Goal: Task Accomplishment & Management: Use online tool/utility

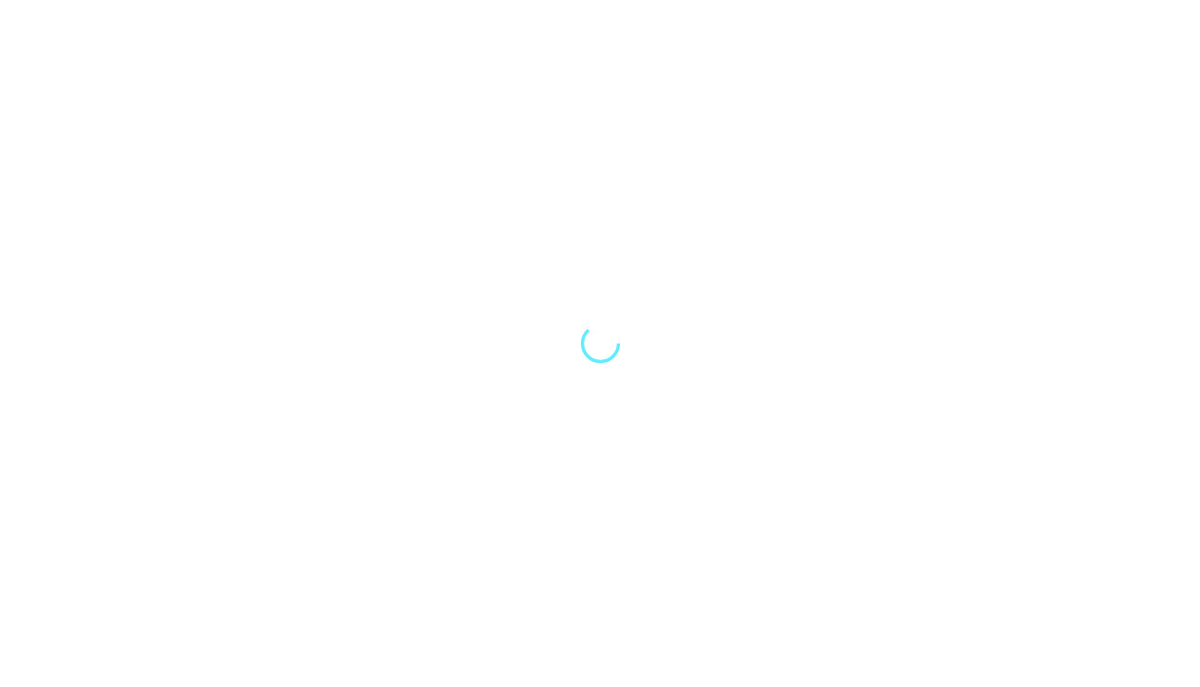
select select "Song"
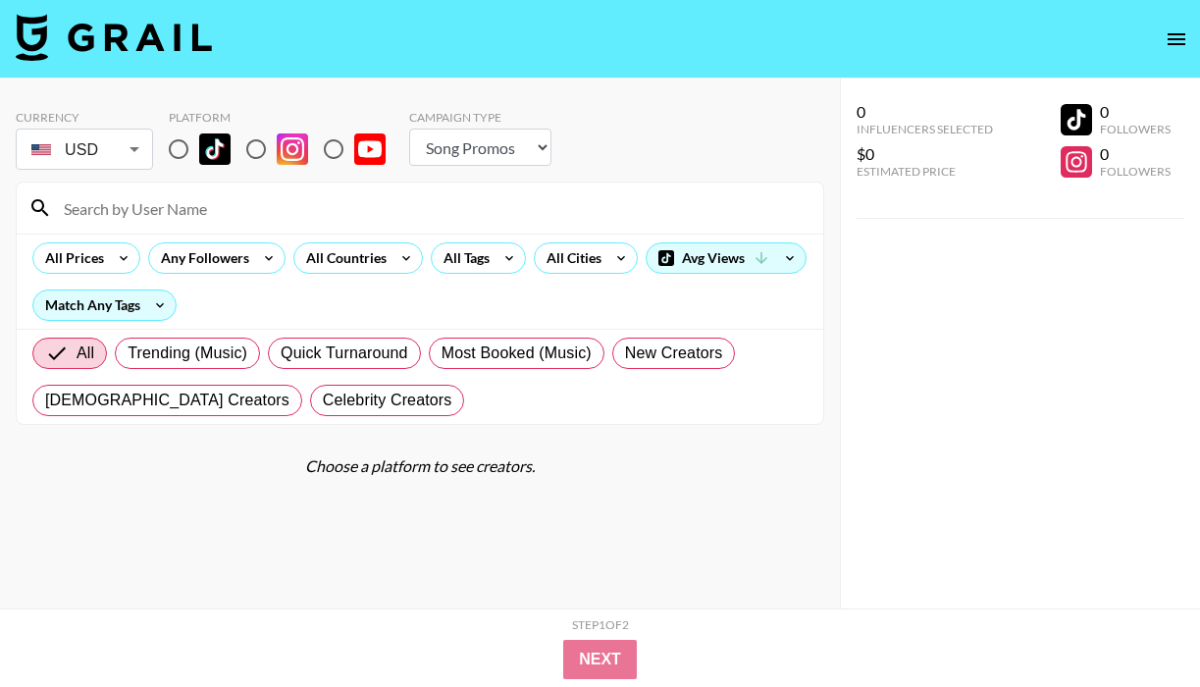
click at [178, 157] on input "radio" at bounding box center [178, 149] width 41 height 41
radio input "true"
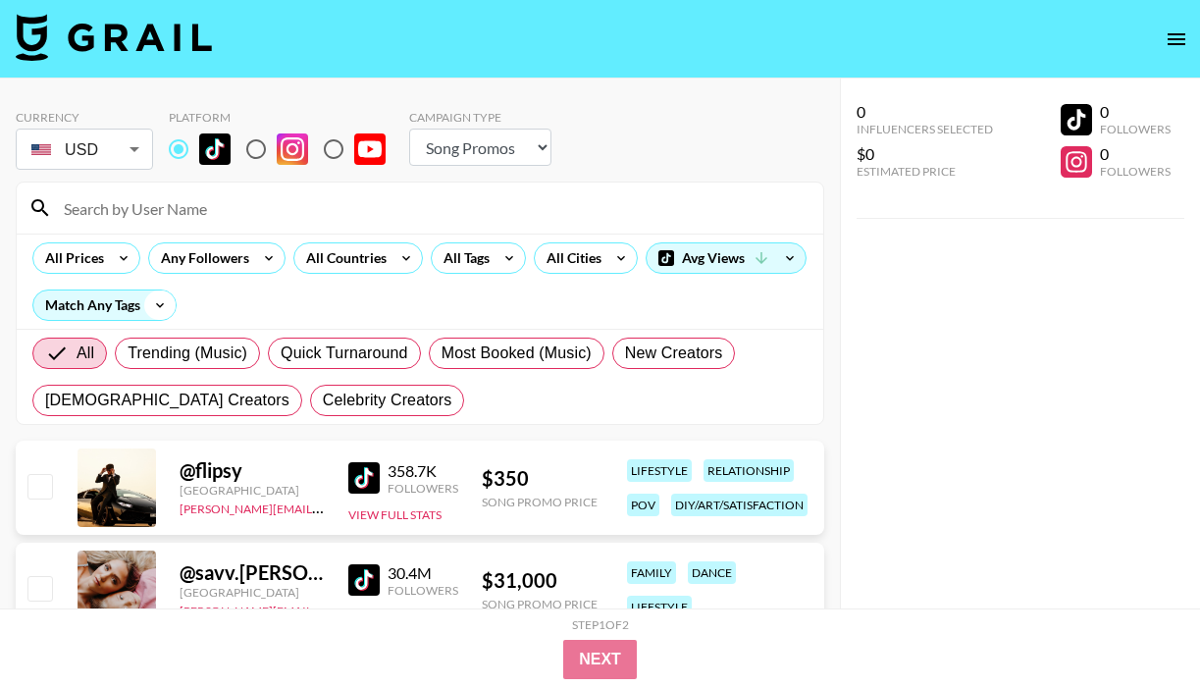
click at [150, 306] on icon at bounding box center [159, 305] width 31 height 29
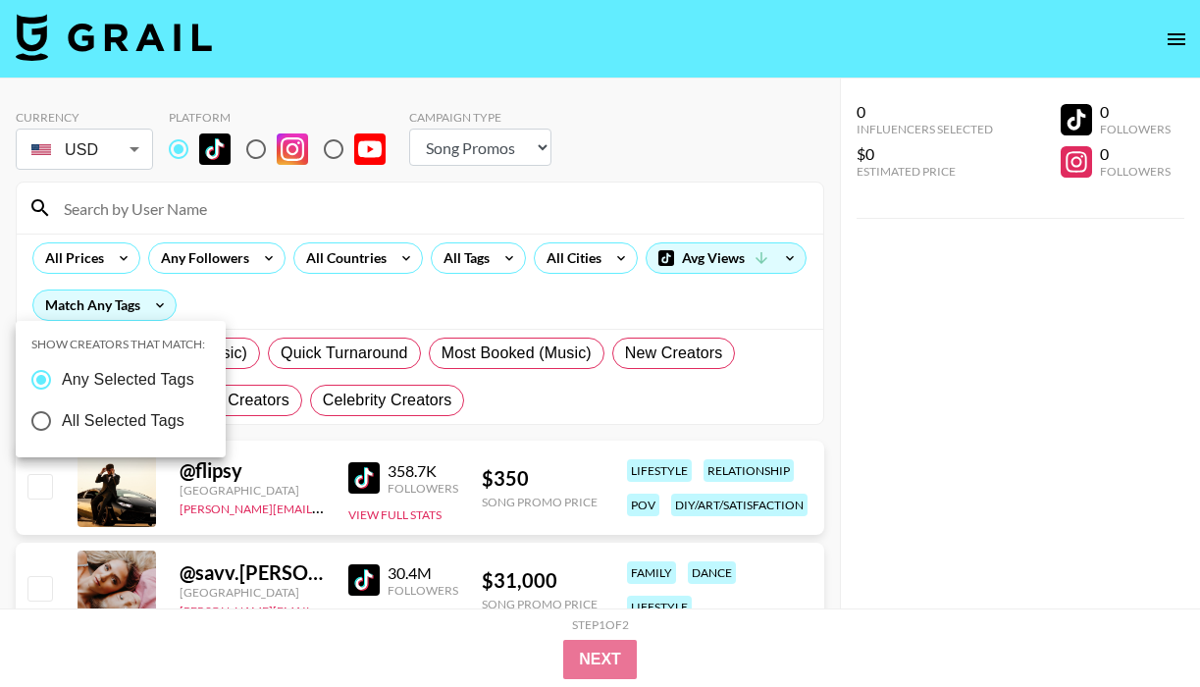
click at [289, 293] on div at bounding box center [600, 343] width 1200 height 687
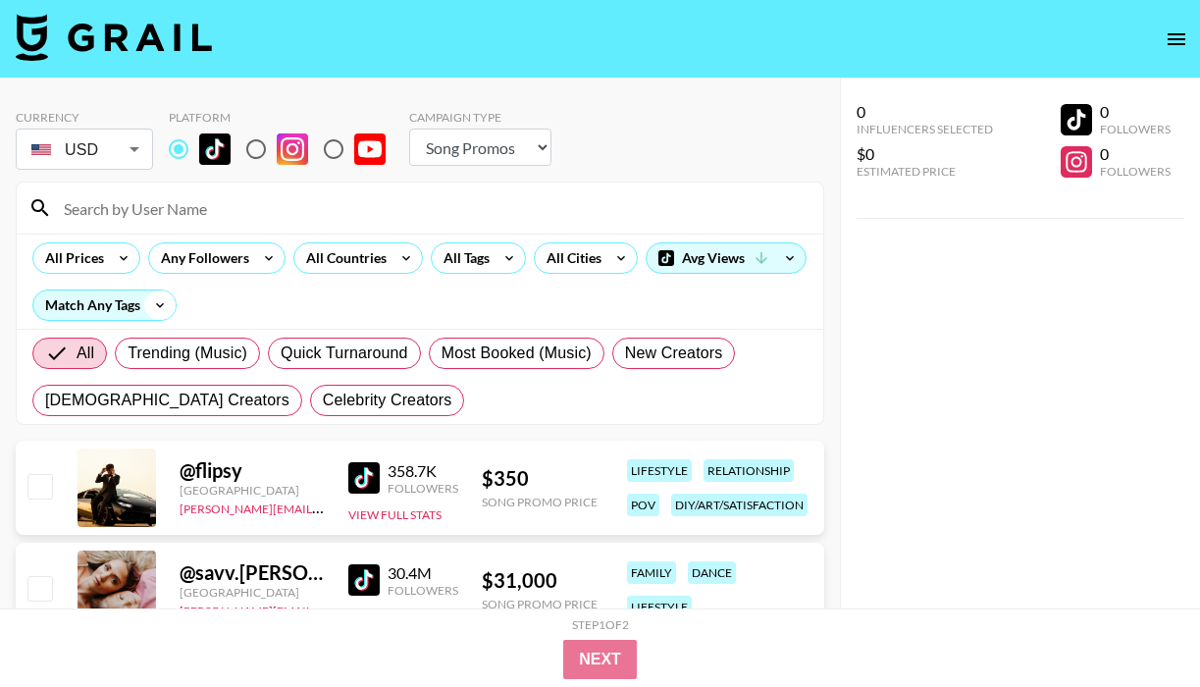
click at [159, 301] on icon at bounding box center [159, 305] width 31 height 29
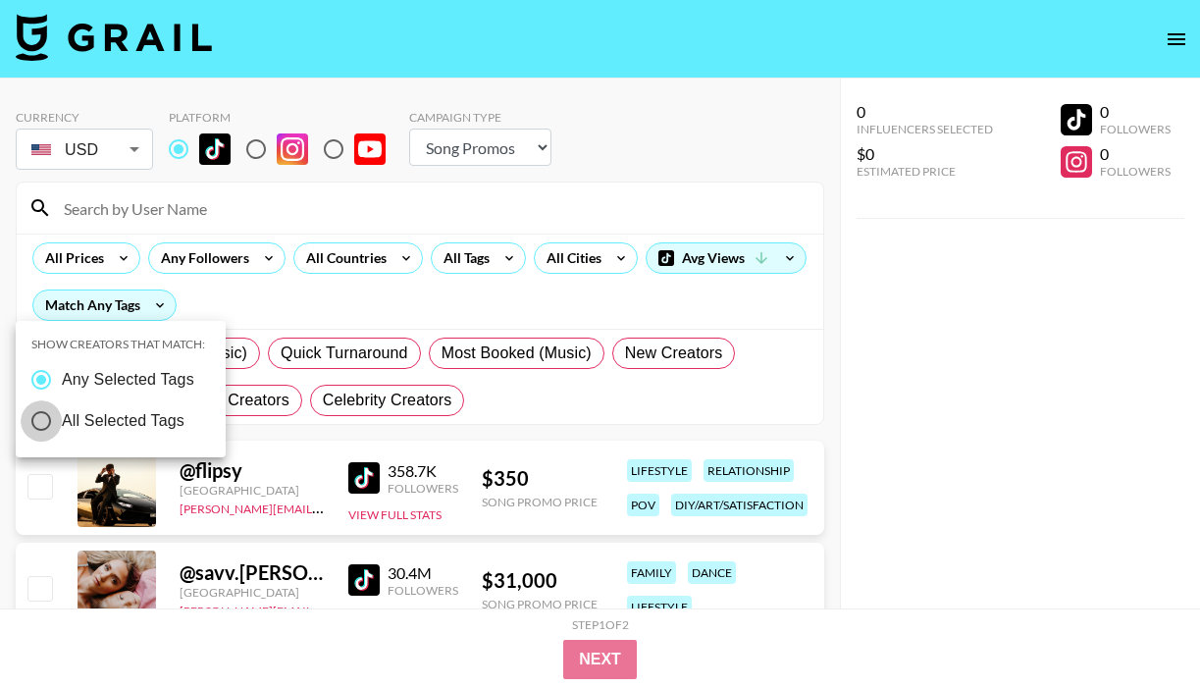
click at [48, 421] on input "All Selected Tags" at bounding box center [41, 420] width 41 height 41
radio input "true"
radio input "false"
click at [283, 281] on div at bounding box center [600, 343] width 1200 height 687
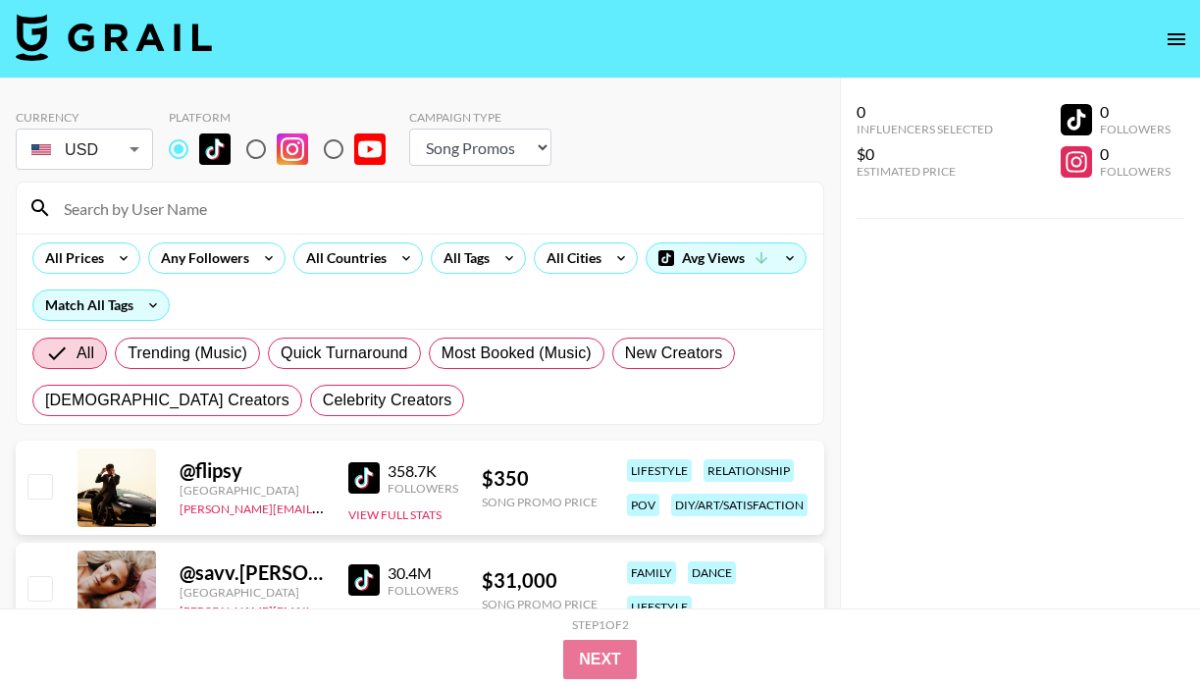
click at [471, 411] on div "All Trending (Music) Quick Turnaround Most Booked (Music) New Creators [DEMOGRA…" at bounding box center [419, 377] width 783 height 94
click at [408, 260] on icon at bounding box center [406, 257] width 31 height 29
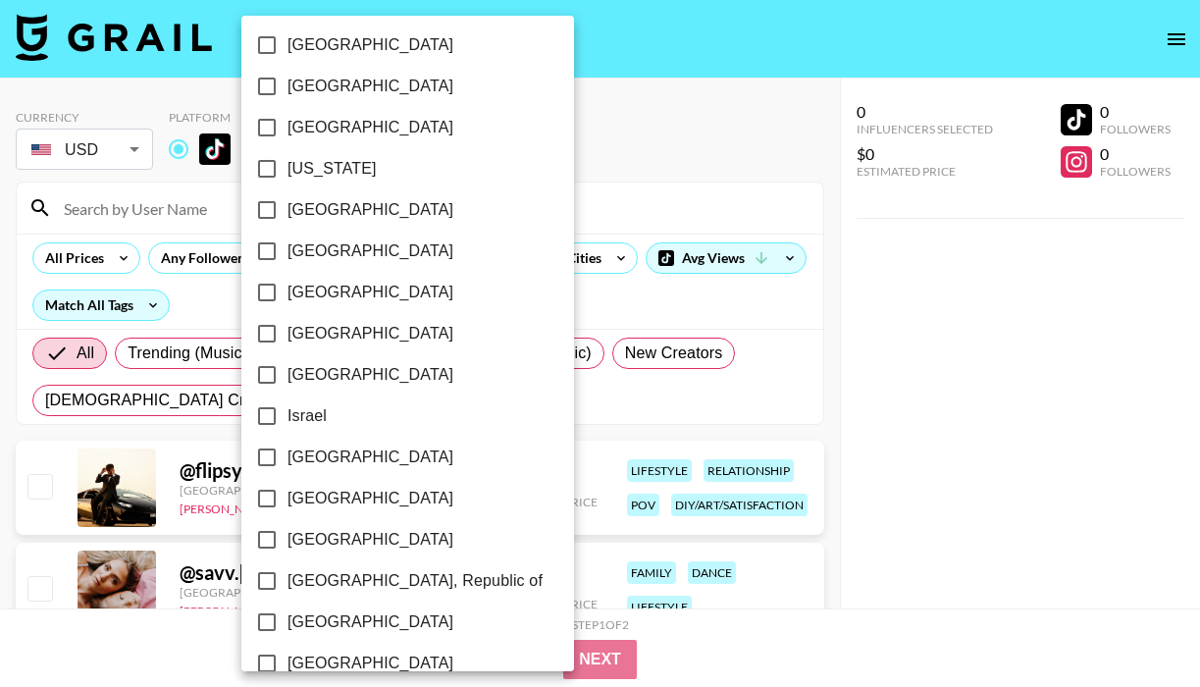
scroll to position [587, 0]
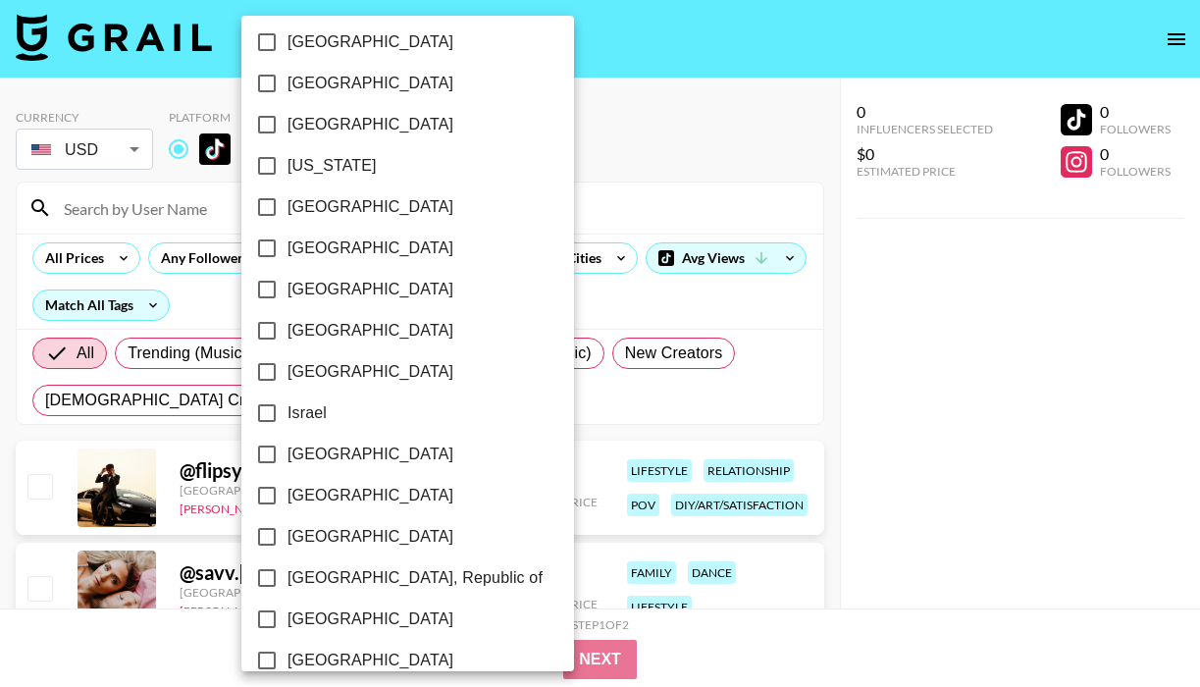
click at [270, 208] on input "[GEOGRAPHIC_DATA]" at bounding box center [266, 207] width 41 height 41
checkbox input "true"
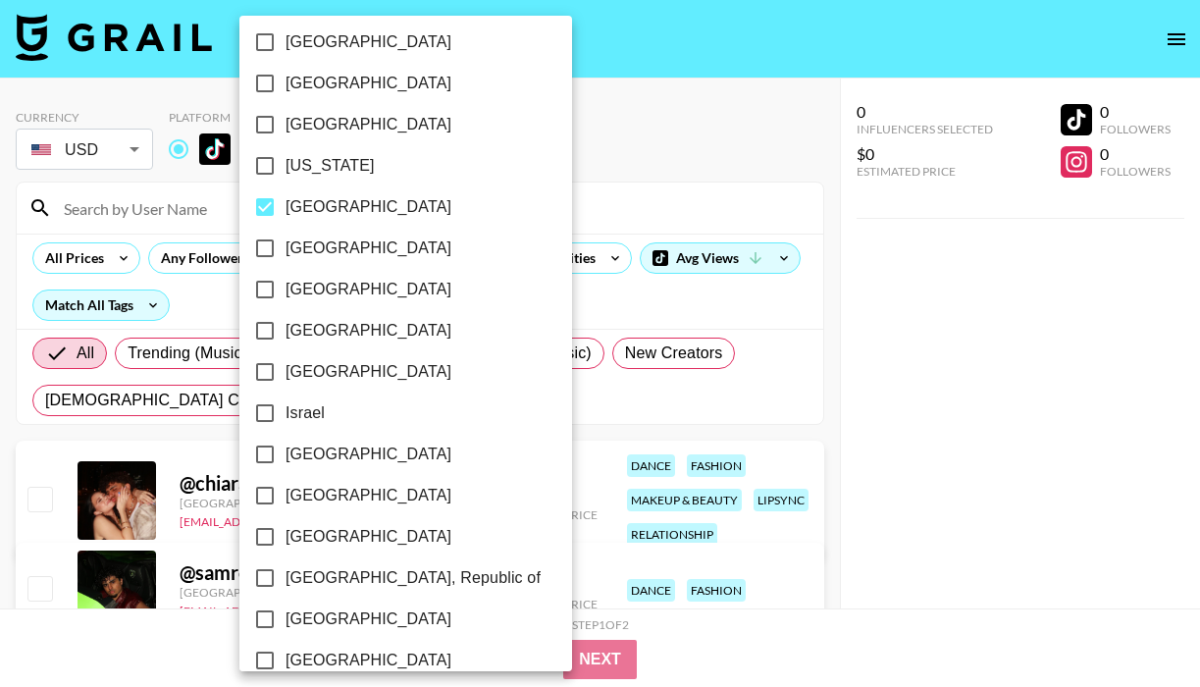
click at [581, 224] on div at bounding box center [600, 343] width 1200 height 687
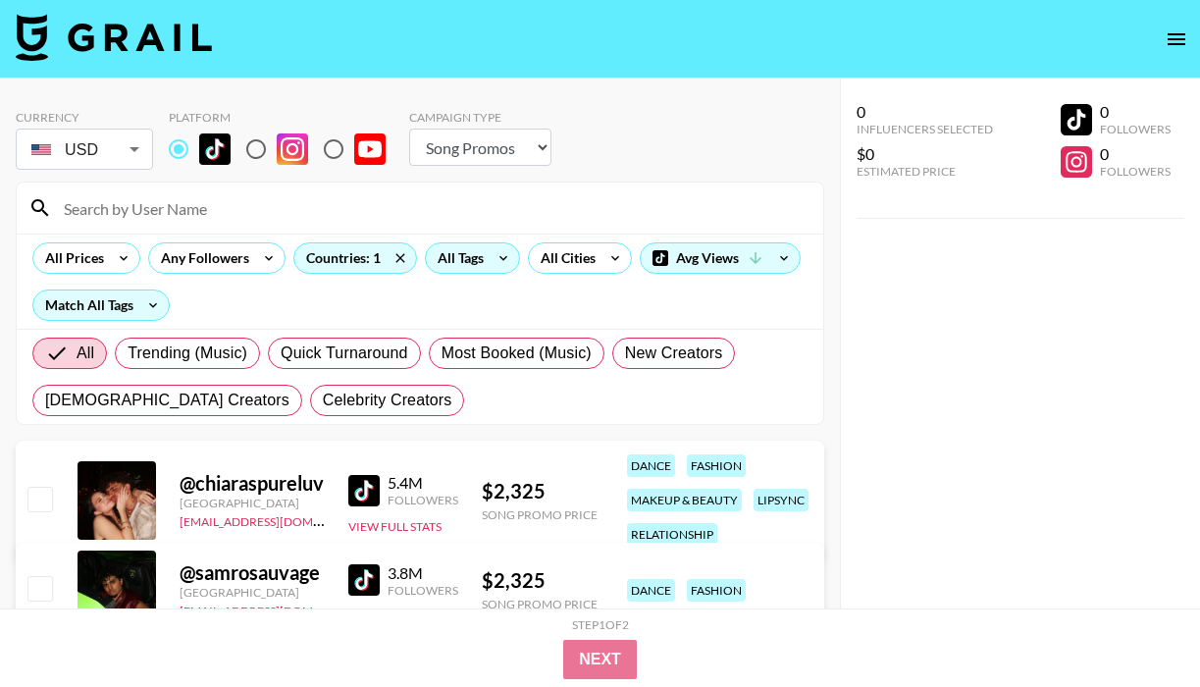
click at [500, 256] on icon at bounding box center [504, 258] width 8 height 5
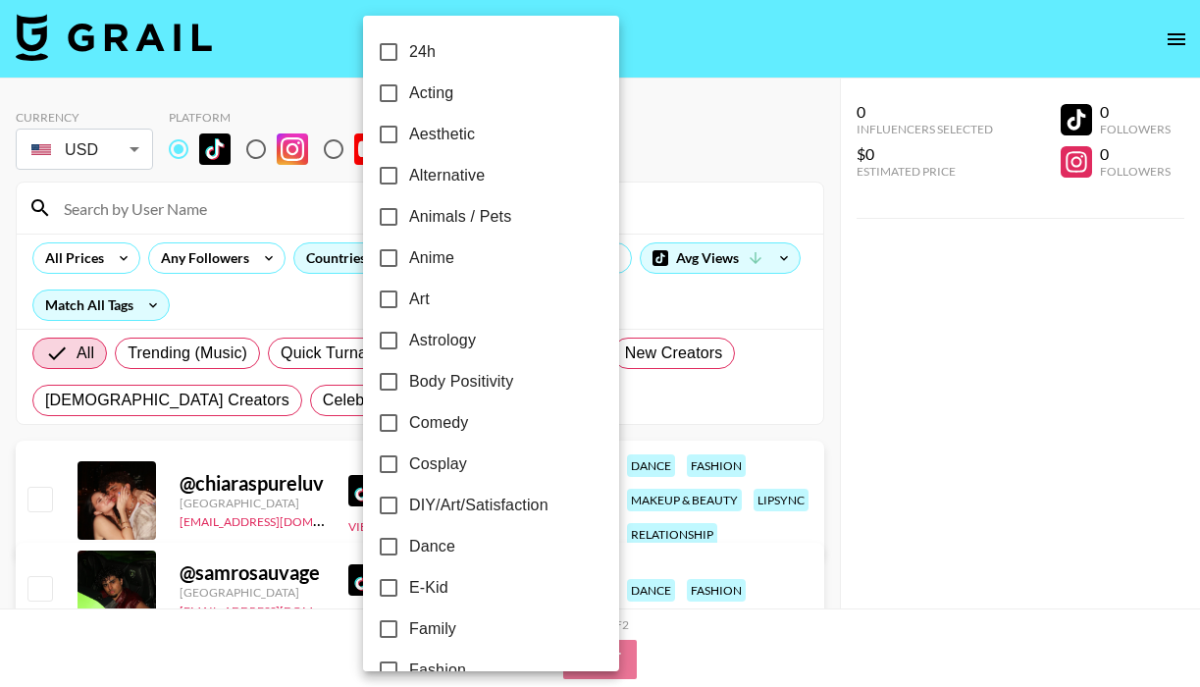
click at [129, 309] on div at bounding box center [600, 343] width 1200 height 687
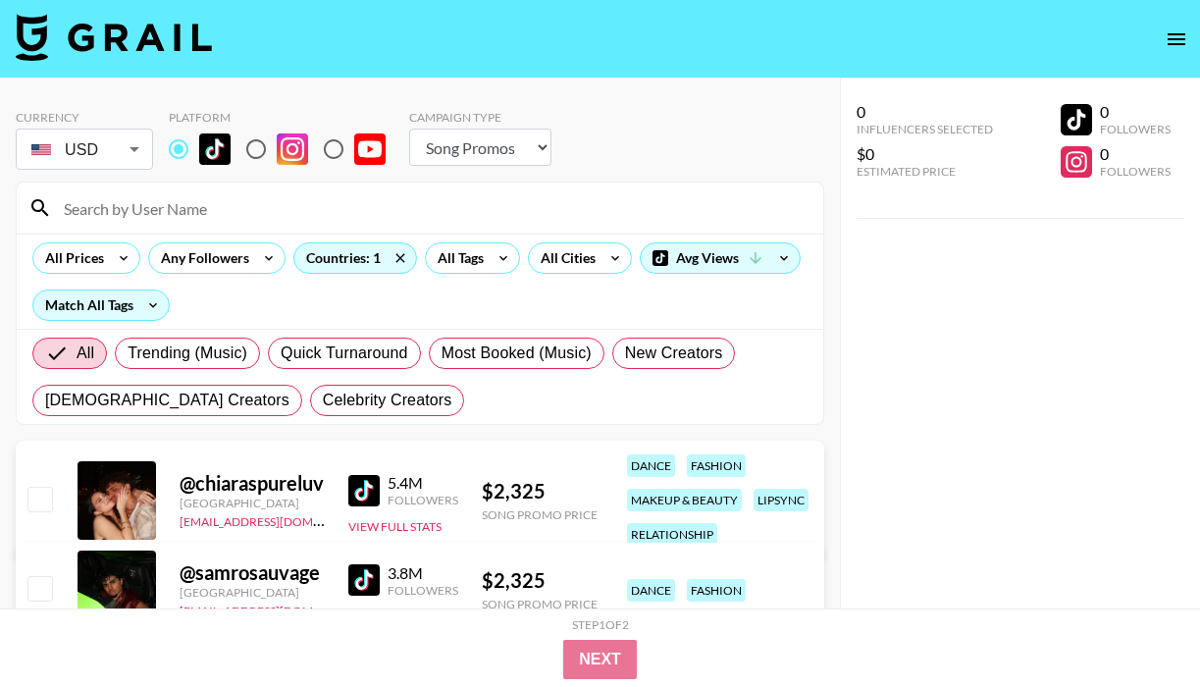
click at [129, 309] on div "24h Acting Aesthetic Alternative Animals / Pets Anime Art Astrology Body Positi…" at bounding box center [600, 343] width 1200 height 687
click at [164, 303] on icon at bounding box center [152, 305] width 31 height 29
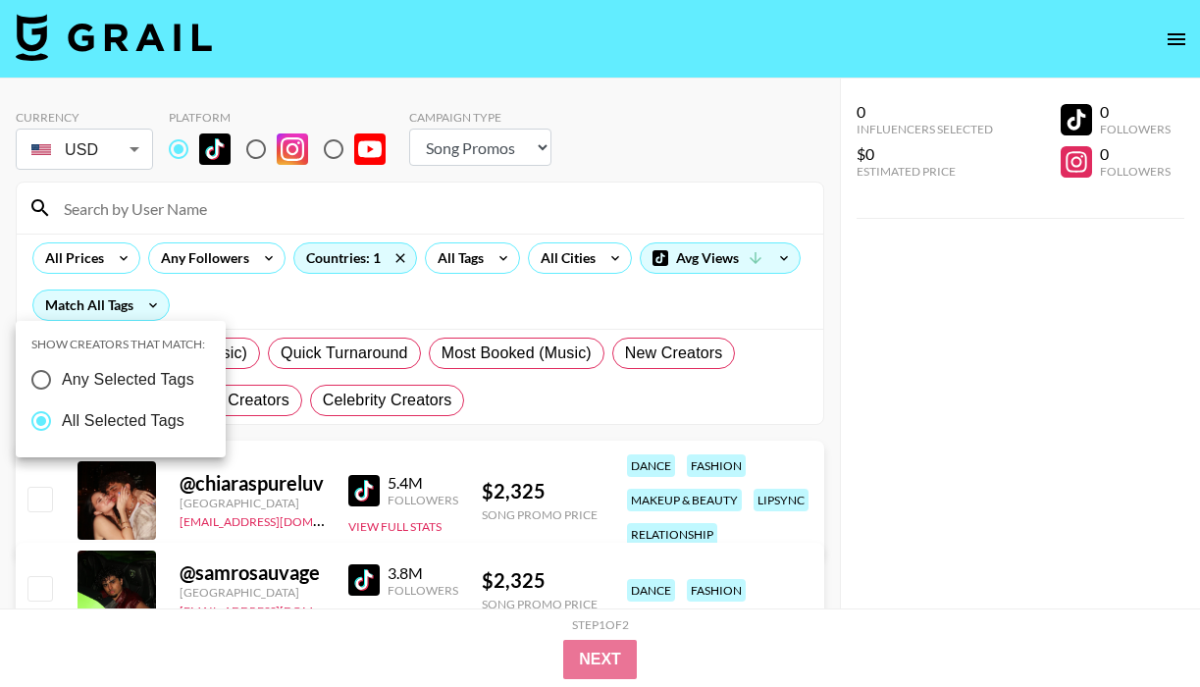
click at [45, 382] on input "Any Selected Tags" at bounding box center [41, 379] width 41 height 41
radio input "true"
radio input "false"
click at [467, 260] on div at bounding box center [600, 343] width 1200 height 687
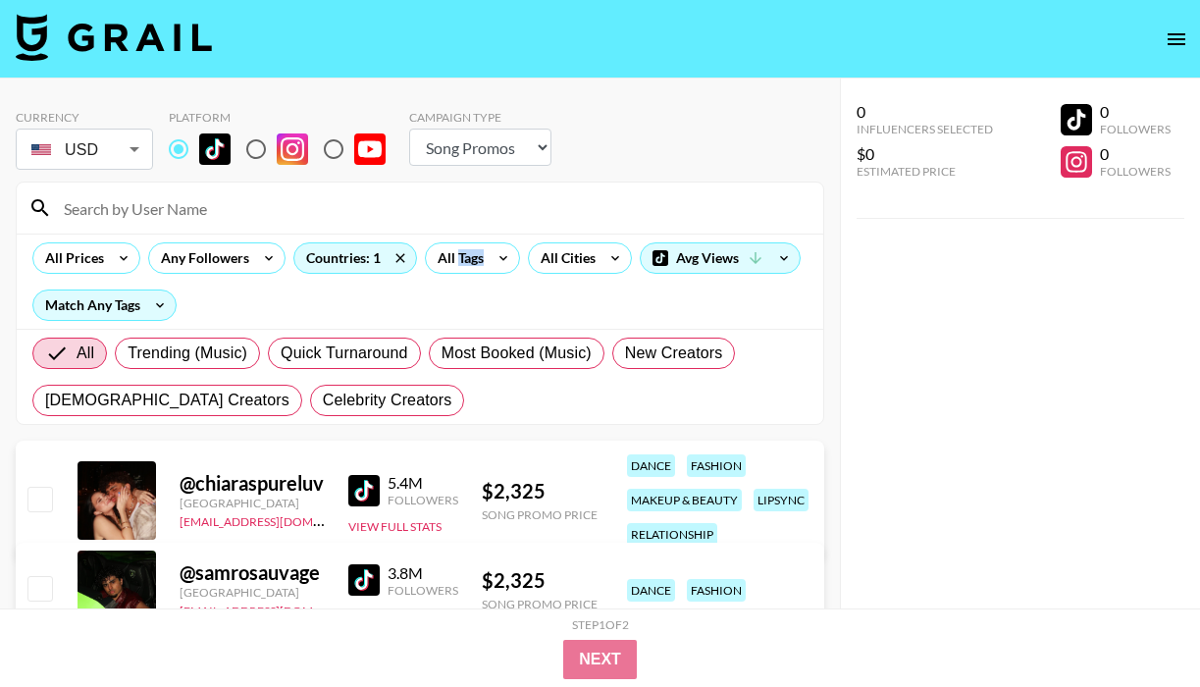
click at [467, 260] on div "All Tags" at bounding box center [457, 257] width 62 height 29
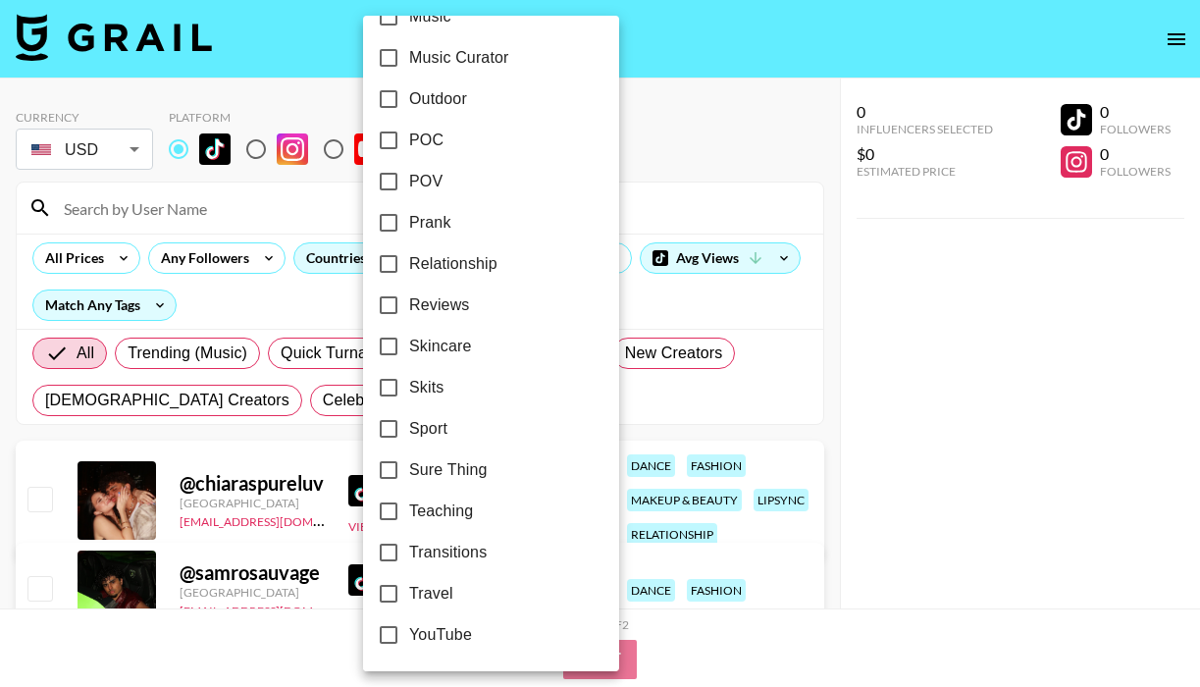
scroll to position [0, 0]
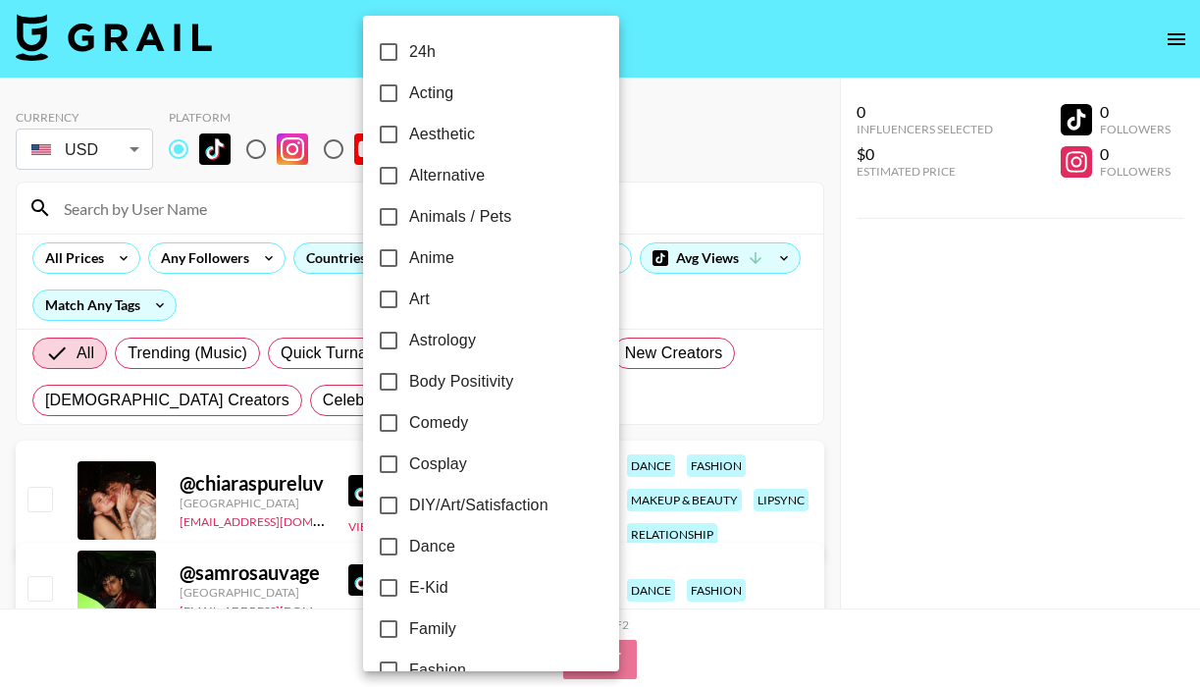
click at [391, 181] on input "Alternative" at bounding box center [388, 175] width 41 height 41
checkbox input "true"
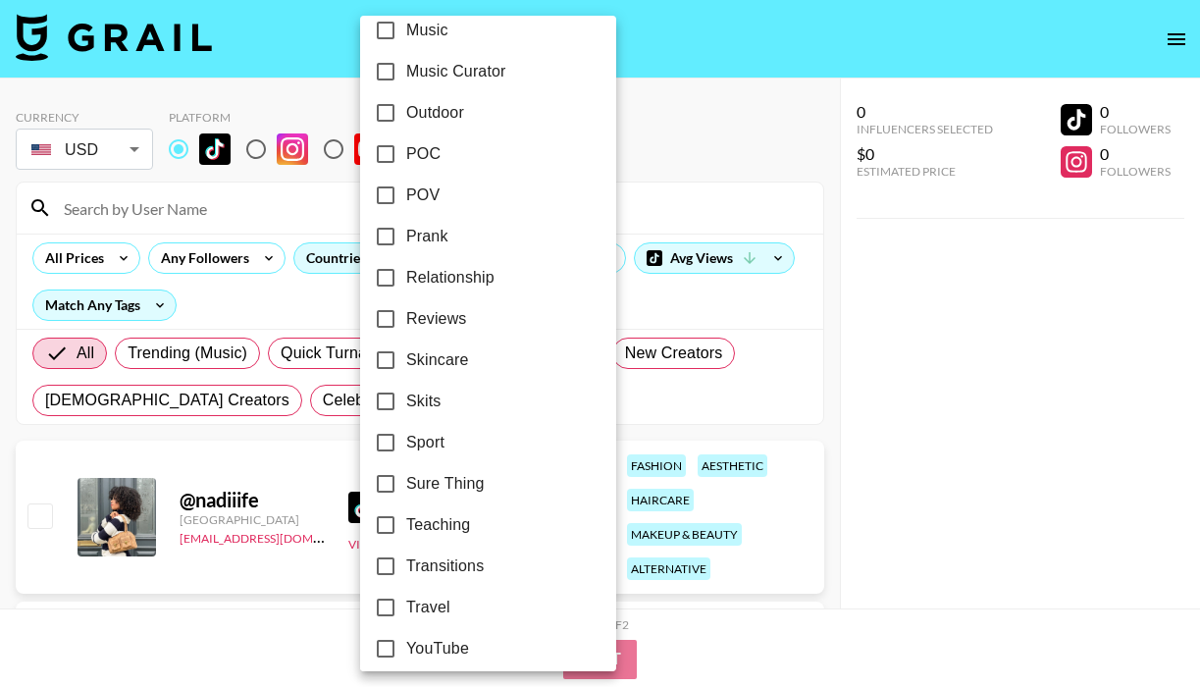
scroll to position [1190, 0]
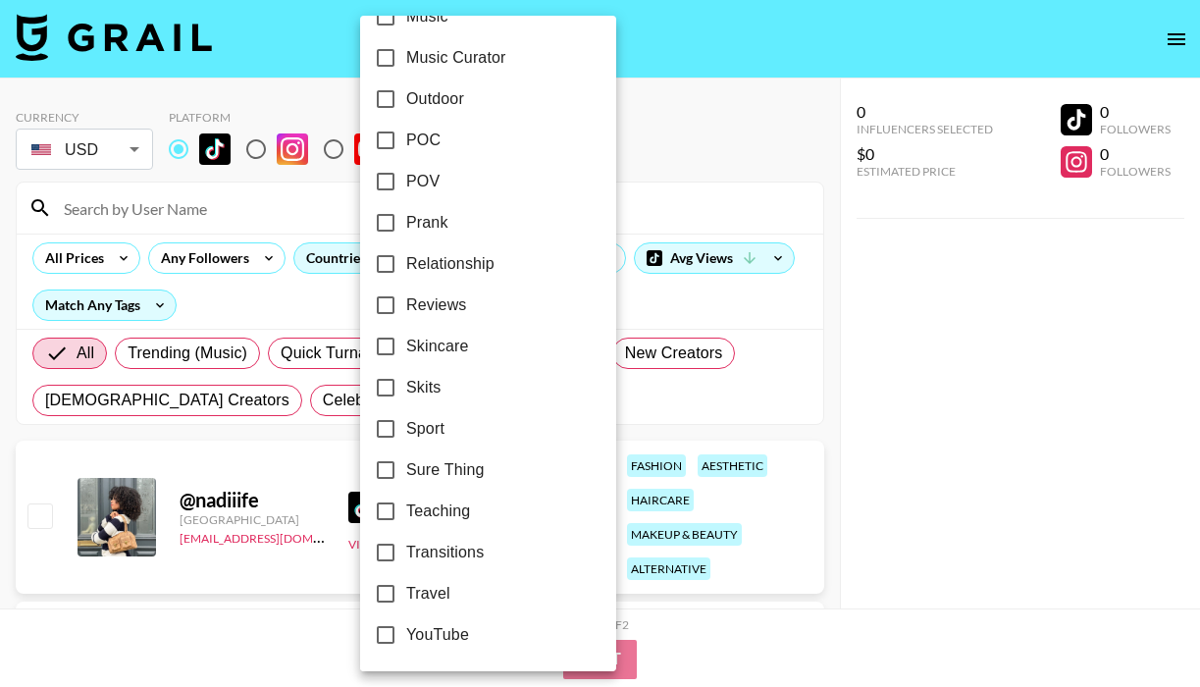
click at [685, 417] on div at bounding box center [600, 343] width 1200 height 687
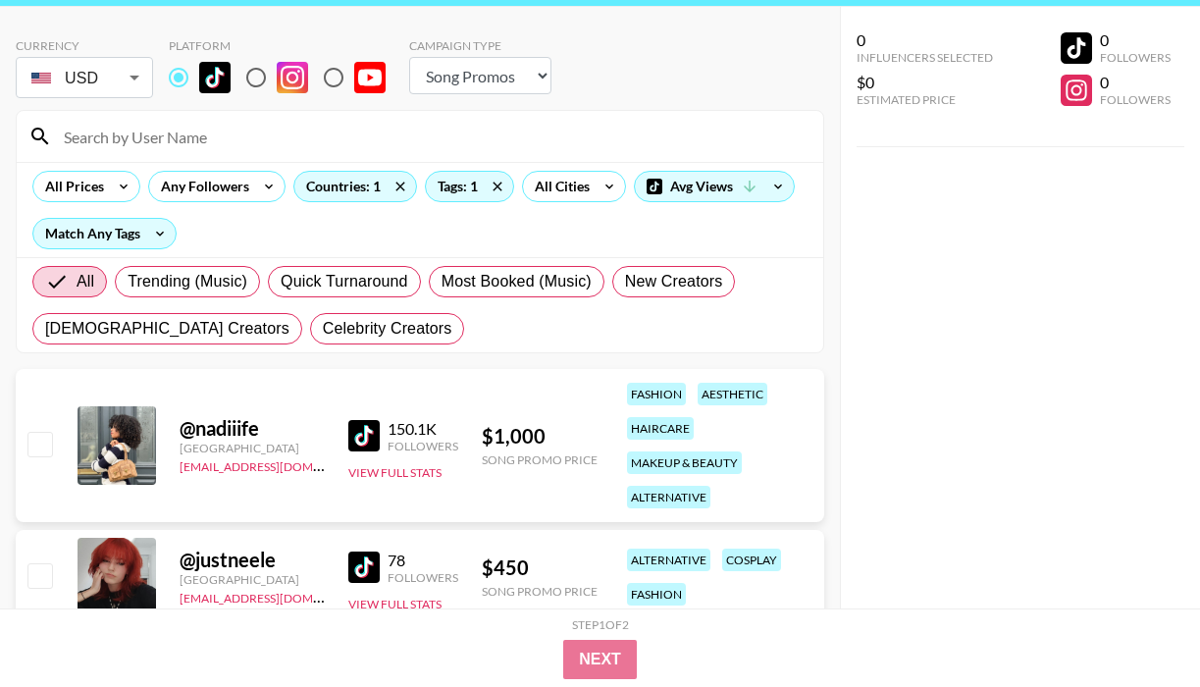
scroll to position [142, 0]
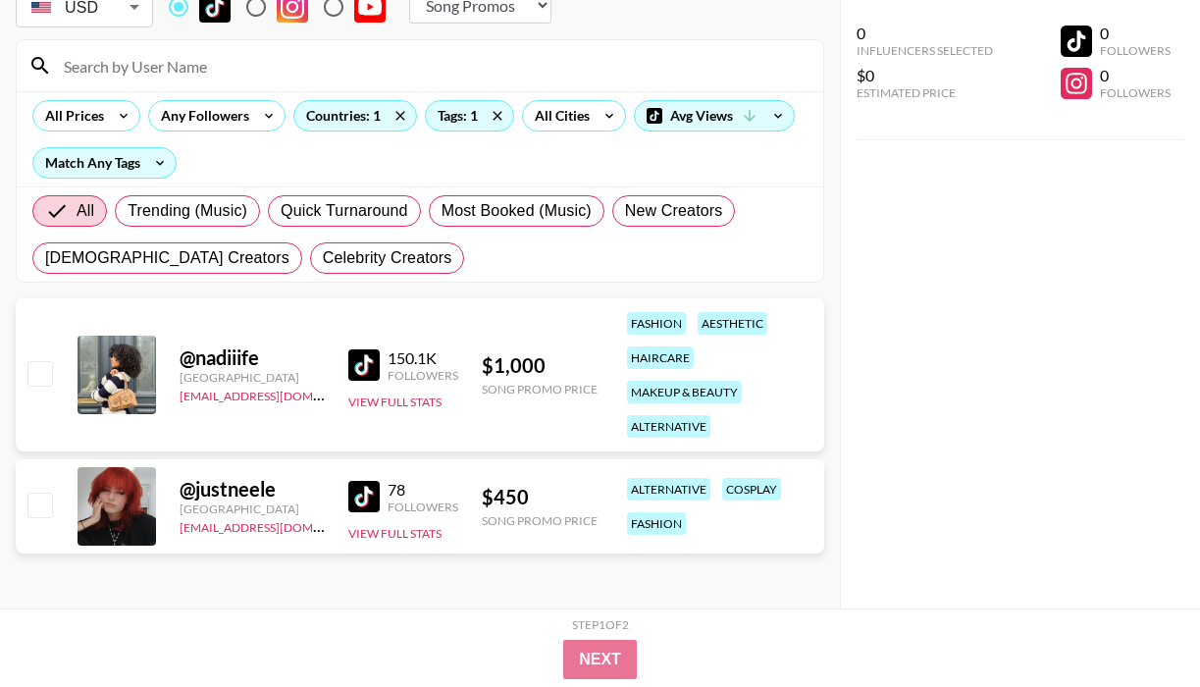
click at [368, 361] on img at bounding box center [363, 364] width 31 height 31
click at [364, 495] on img at bounding box center [363, 496] width 31 height 31
click at [91, 214] on span "All" at bounding box center [86, 211] width 18 height 24
click at [77, 214] on input "All" at bounding box center [60, 211] width 31 height 24
click at [323, 268] on span "Celebrity Creators" at bounding box center [388, 258] width 130 height 24
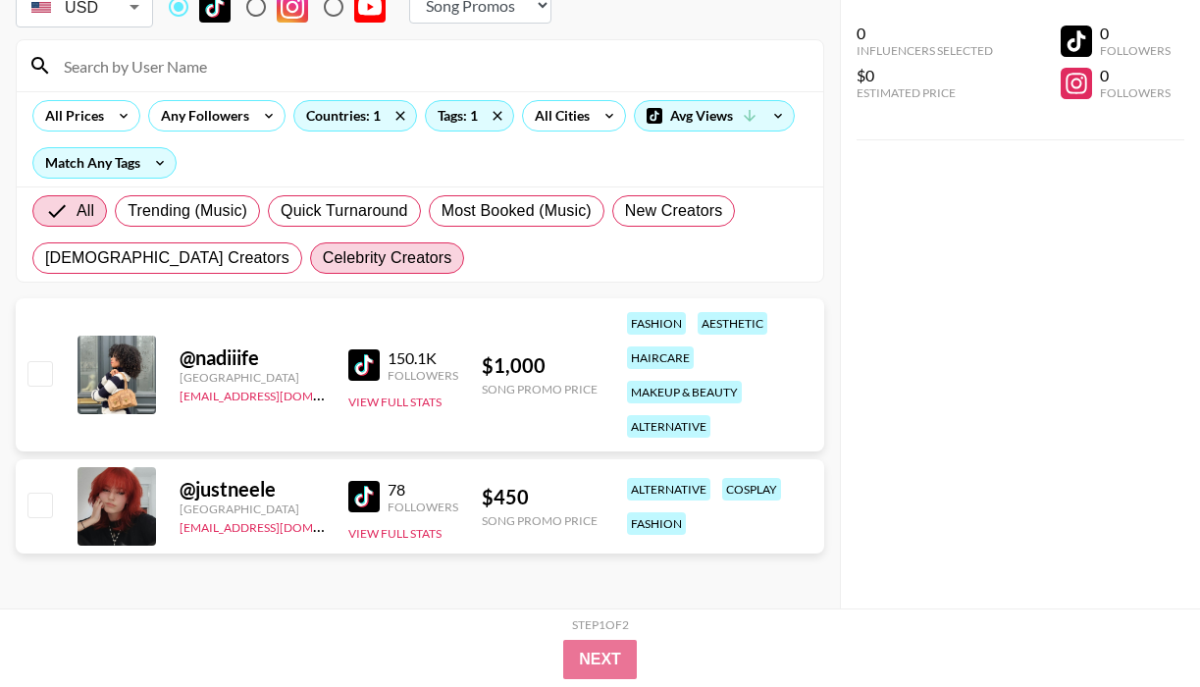
click at [323, 258] on input "Celebrity Creators" at bounding box center [323, 258] width 0 height 0
radio input "true"
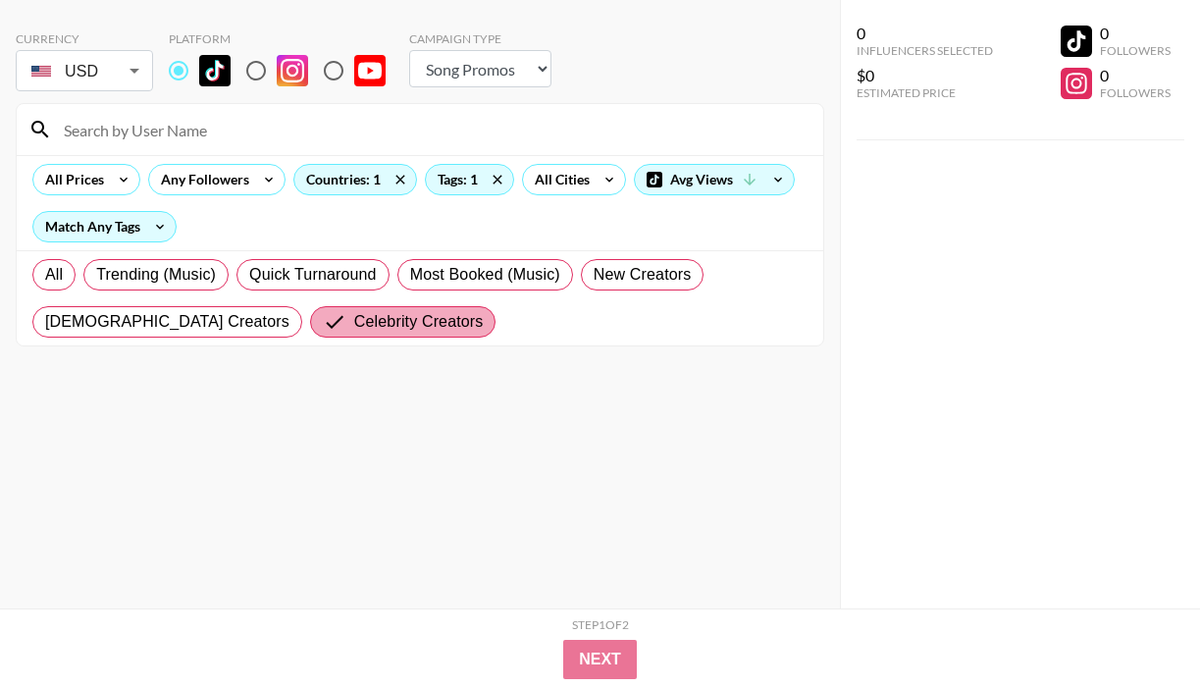
scroll to position [79, 0]
click at [354, 318] on span "Celebrity Creators" at bounding box center [419, 322] width 130 height 24
click at [323, 318] on input "Celebrity Creators" at bounding box center [338, 322] width 31 height 24
click at [67, 283] on label "All" at bounding box center [53, 274] width 43 height 31
click at [45, 275] on input "All" at bounding box center [45, 275] width 0 height 0
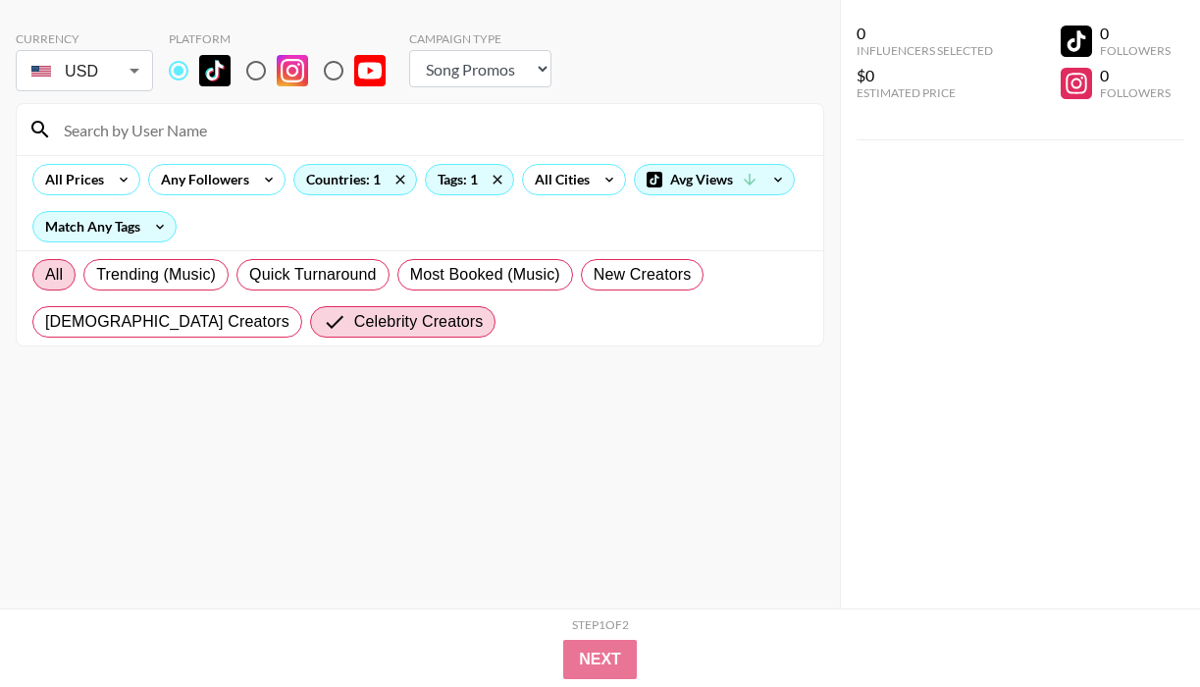
radio input "true"
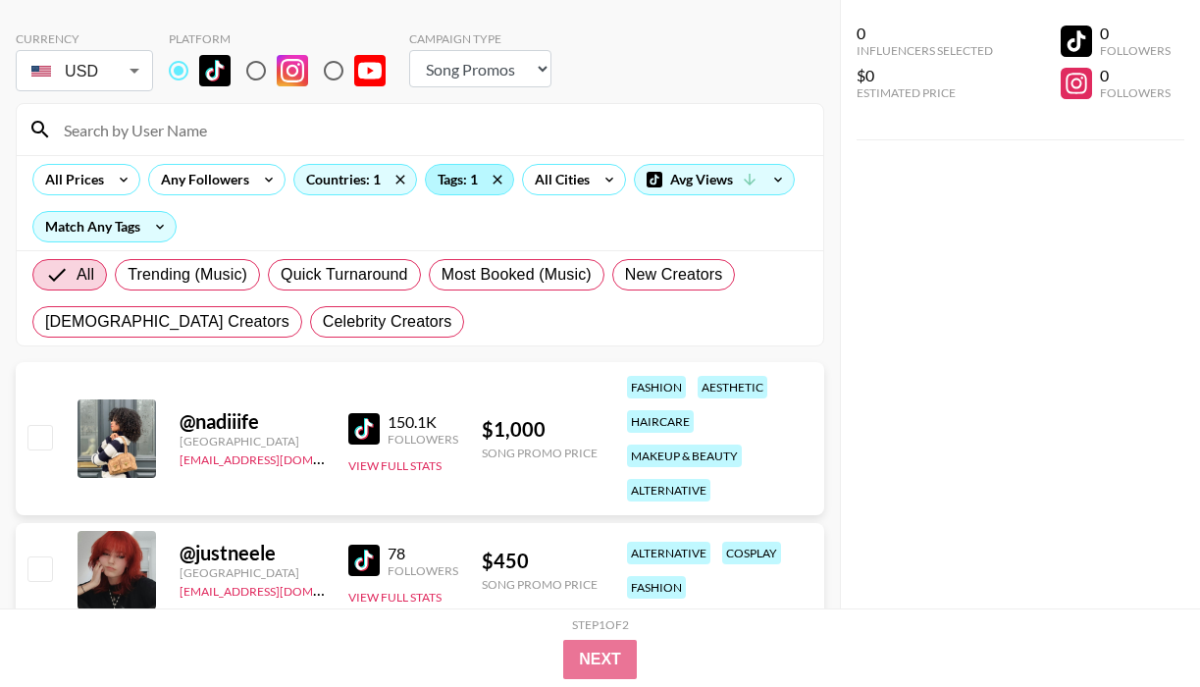
click at [472, 172] on div "Tags: 1" at bounding box center [469, 179] width 87 height 29
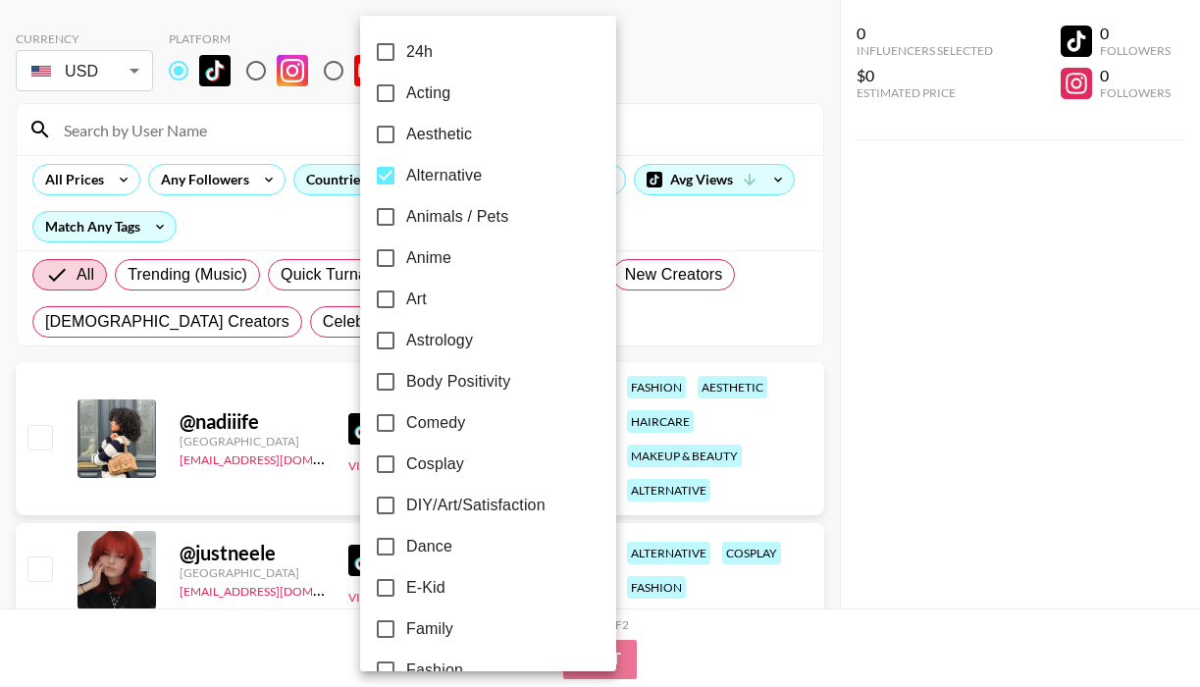
click at [826, 315] on div at bounding box center [600, 343] width 1200 height 687
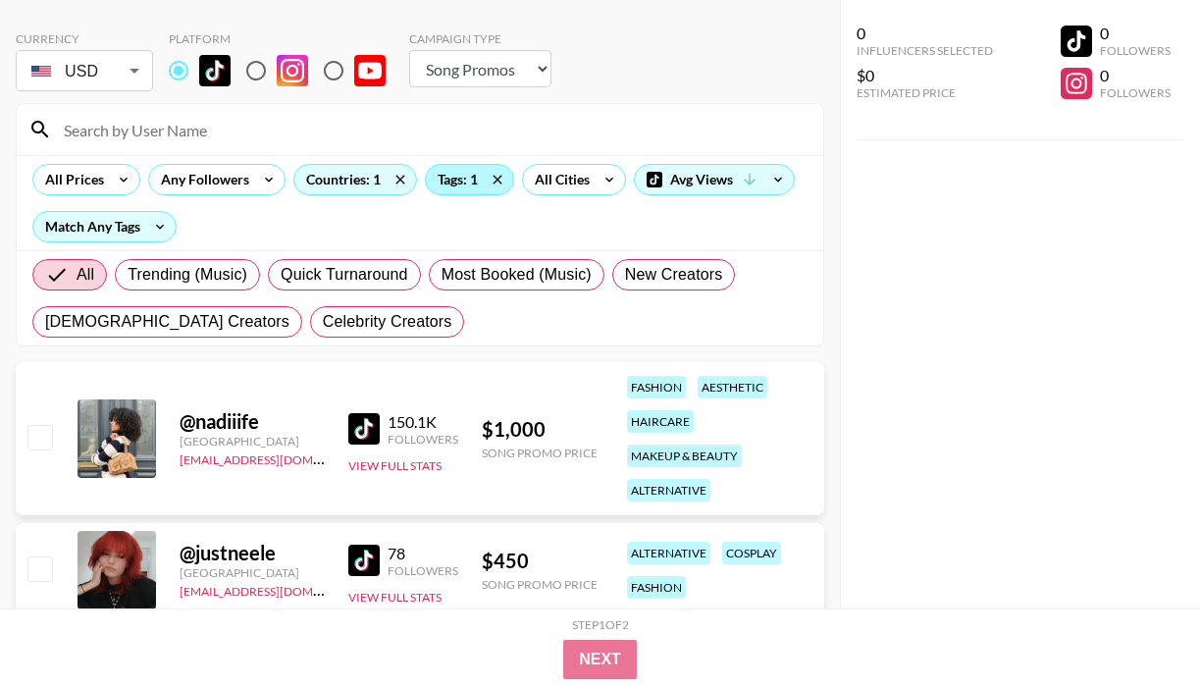
click at [471, 178] on div "Tags: 1" at bounding box center [469, 179] width 87 height 29
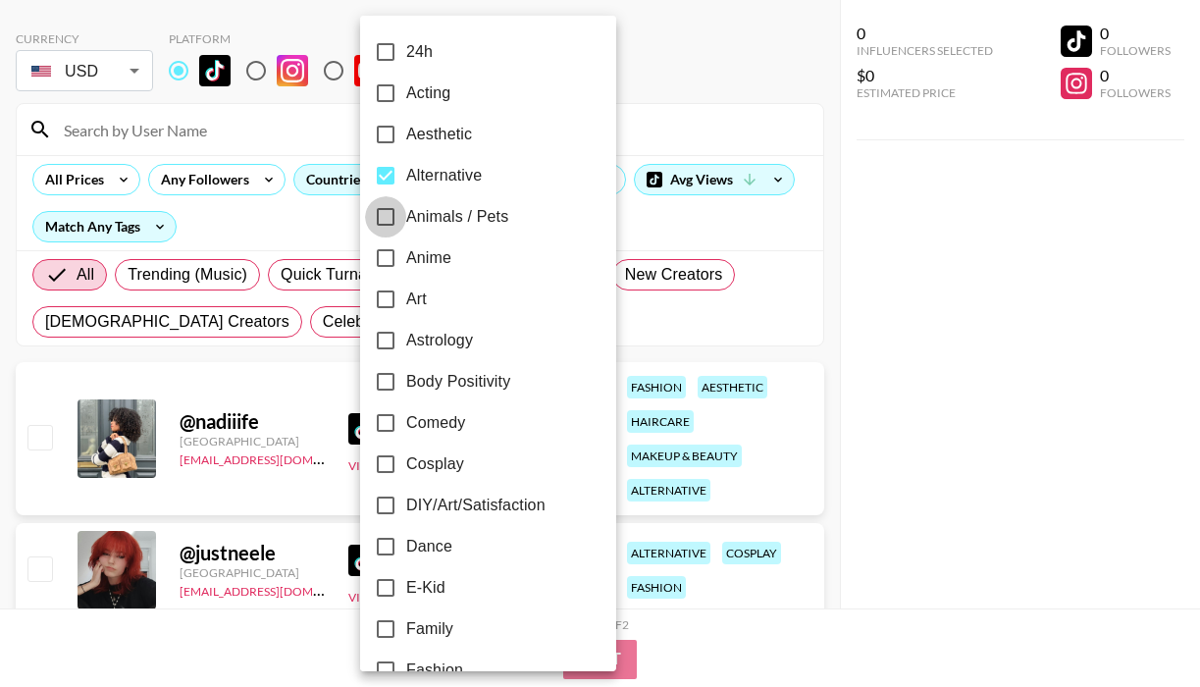
click at [383, 214] on input "Animals / Pets" at bounding box center [385, 216] width 41 height 41
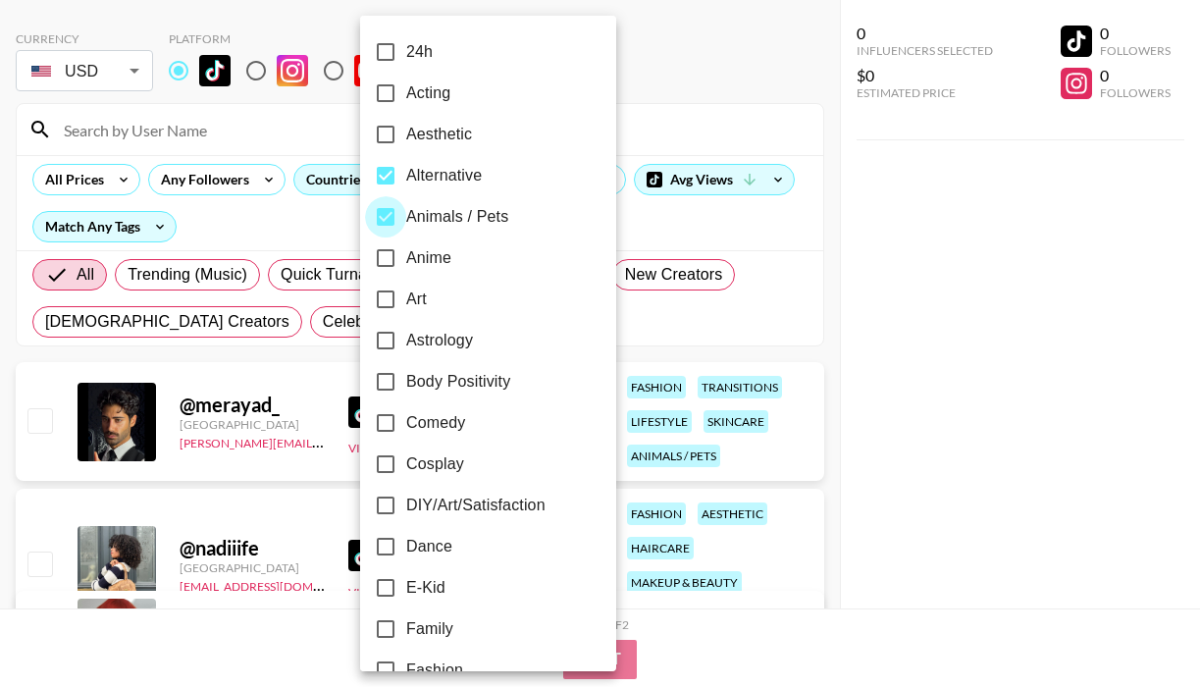
click at [380, 215] on input "Animals / Pets" at bounding box center [385, 216] width 41 height 41
checkbox input "false"
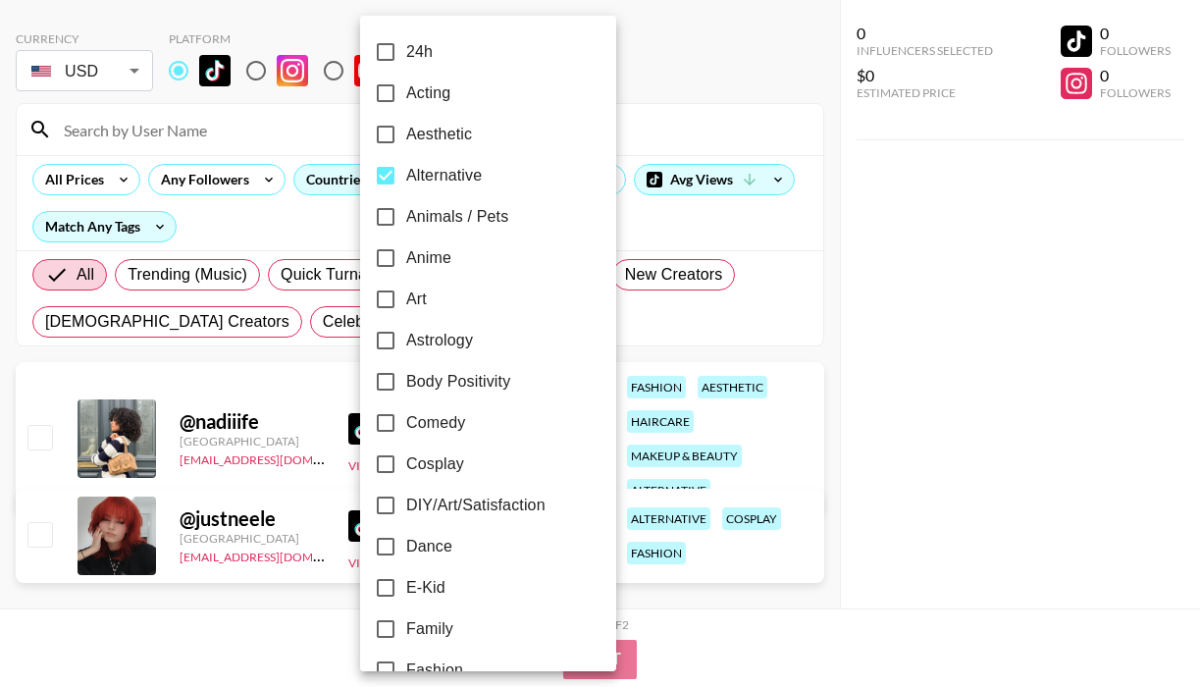
click at [221, 461] on div at bounding box center [600, 343] width 1200 height 687
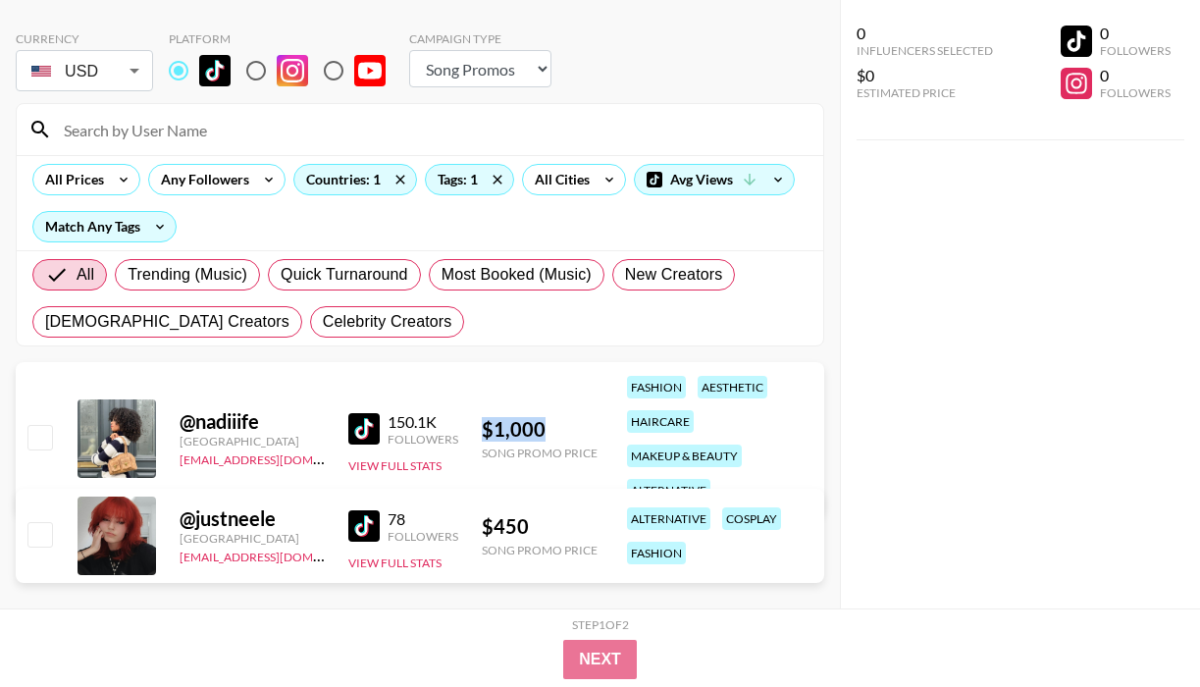
drag, startPoint x: 478, startPoint y: 429, endPoint x: 567, endPoint y: 429, distance: 89.3
click at [567, 429] on div "@ nadiiife [GEOGRAPHIC_DATA] [EMAIL_ADDRESS][DOMAIN_NAME] 150.1K Followers View…" at bounding box center [420, 438] width 809 height 153
click at [352, 184] on div "Countries: 1" at bounding box center [355, 179] width 122 height 29
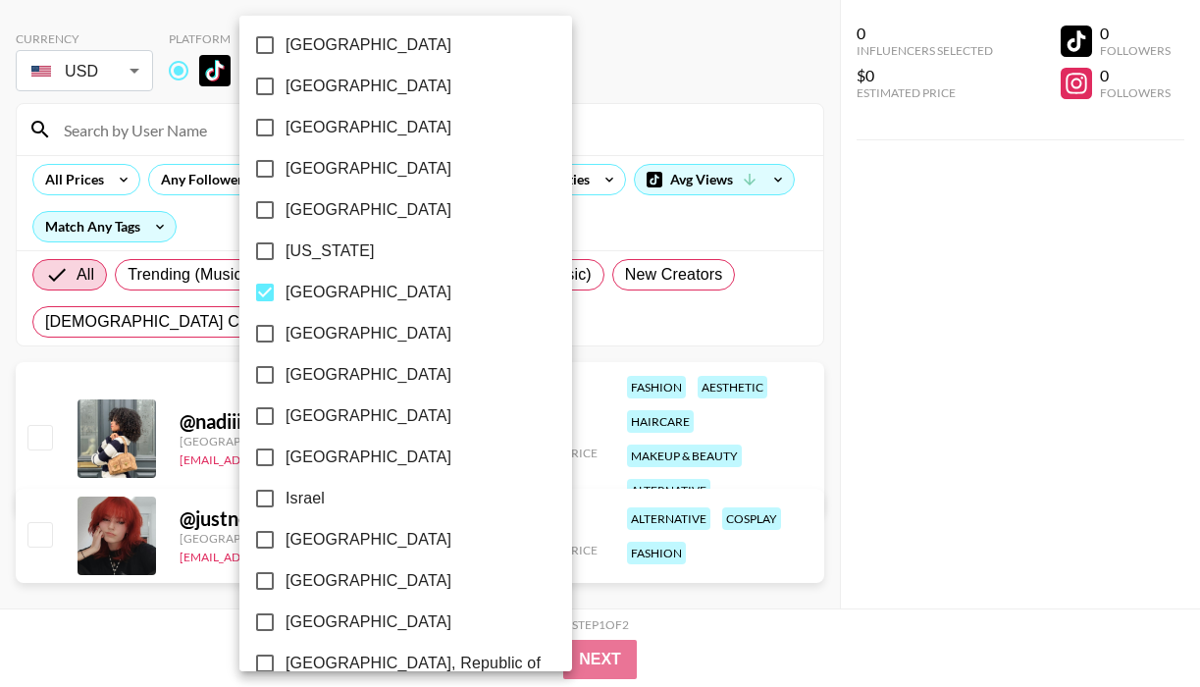
scroll to position [523, 0]
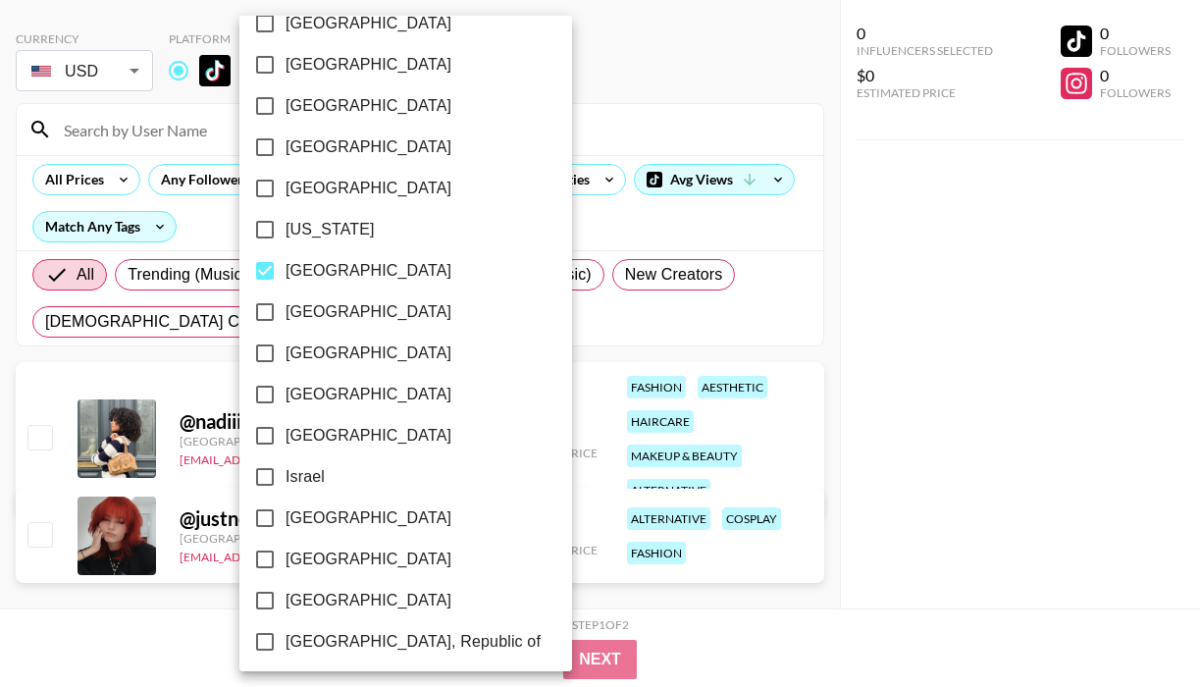
click at [268, 269] on input "[GEOGRAPHIC_DATA]" at bounding box center [264, 270] width 41 height 41
checkbox input "false"
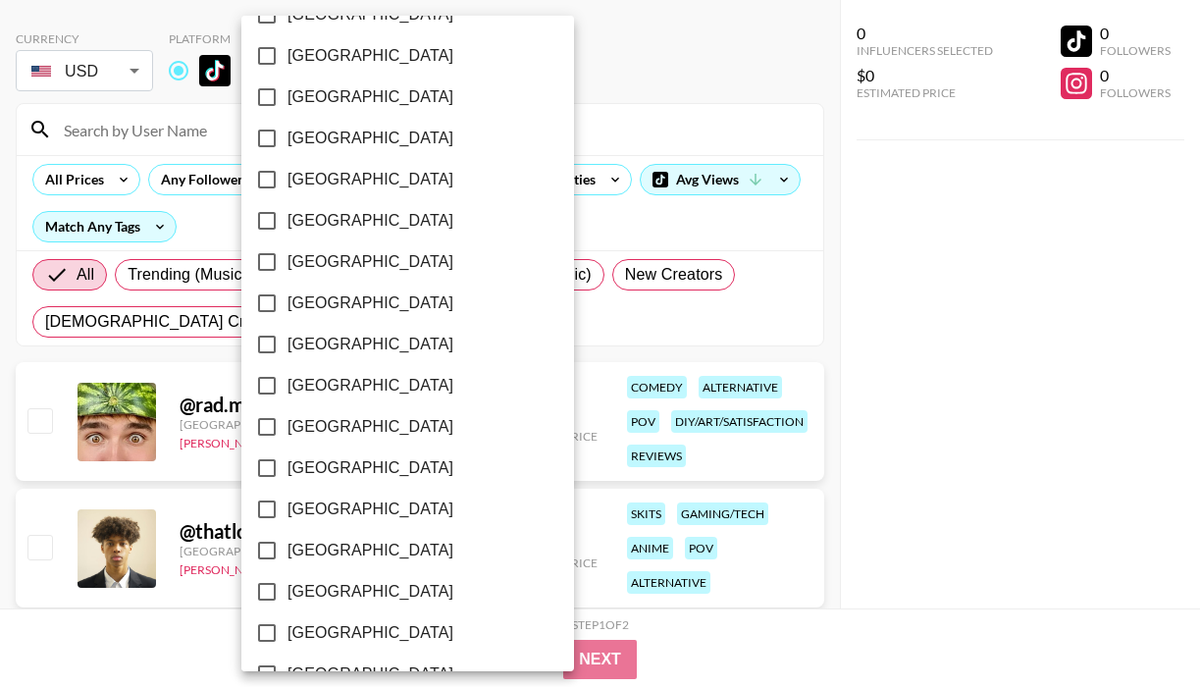
scroll to position [1465, 0]
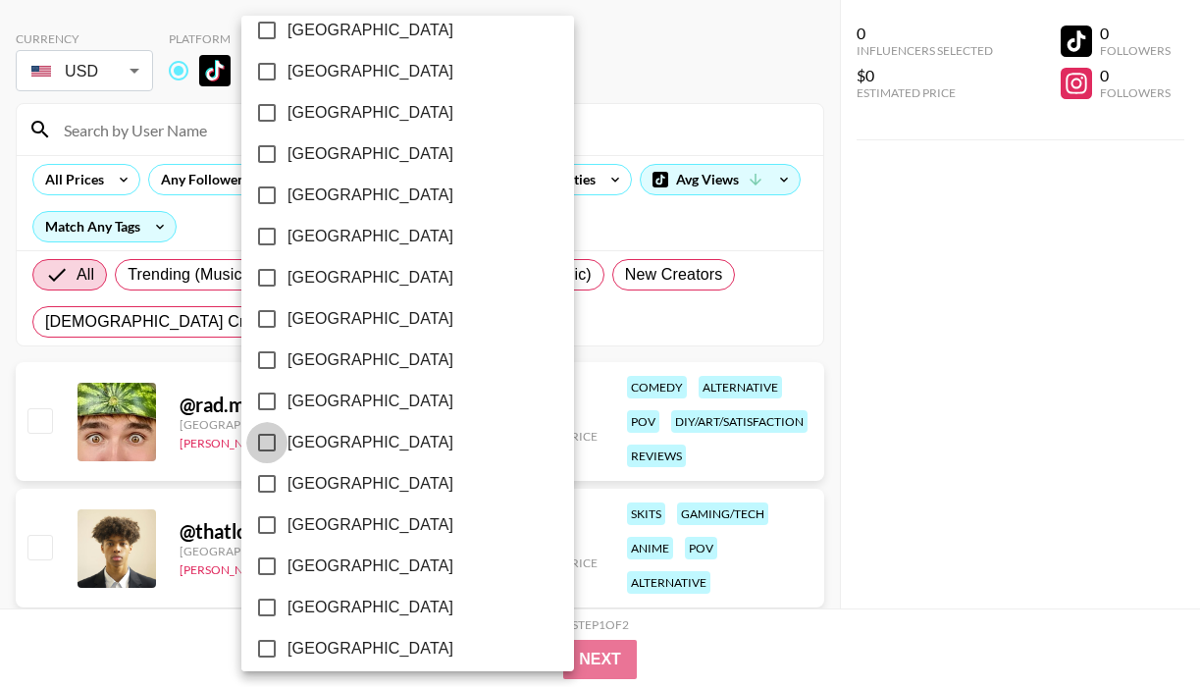
click at [259, 449] on input "[GEOGRAPHIC_DATA]" at bounding box center [266, 442] width 41 height 41
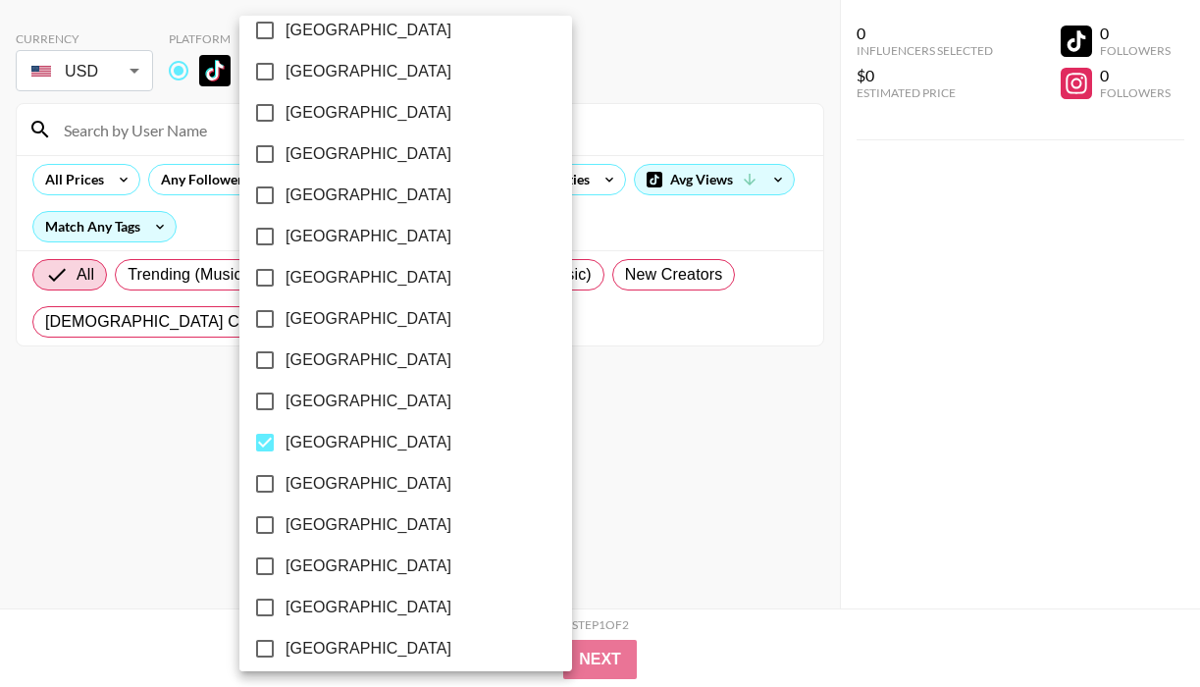
click at [260, 448] on input "[GEOGRAPHIC_DATA]" at bounding box center [264, 442] width 41 height 41
checkbox input "false"
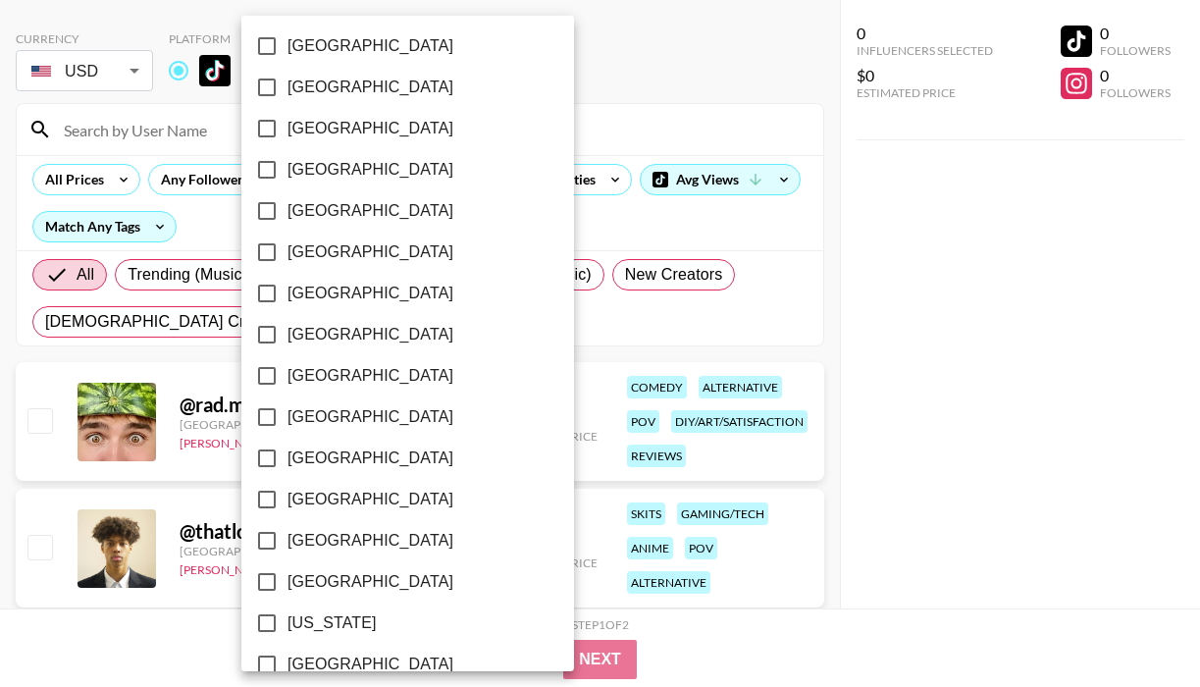
scroll to position [0, 0]
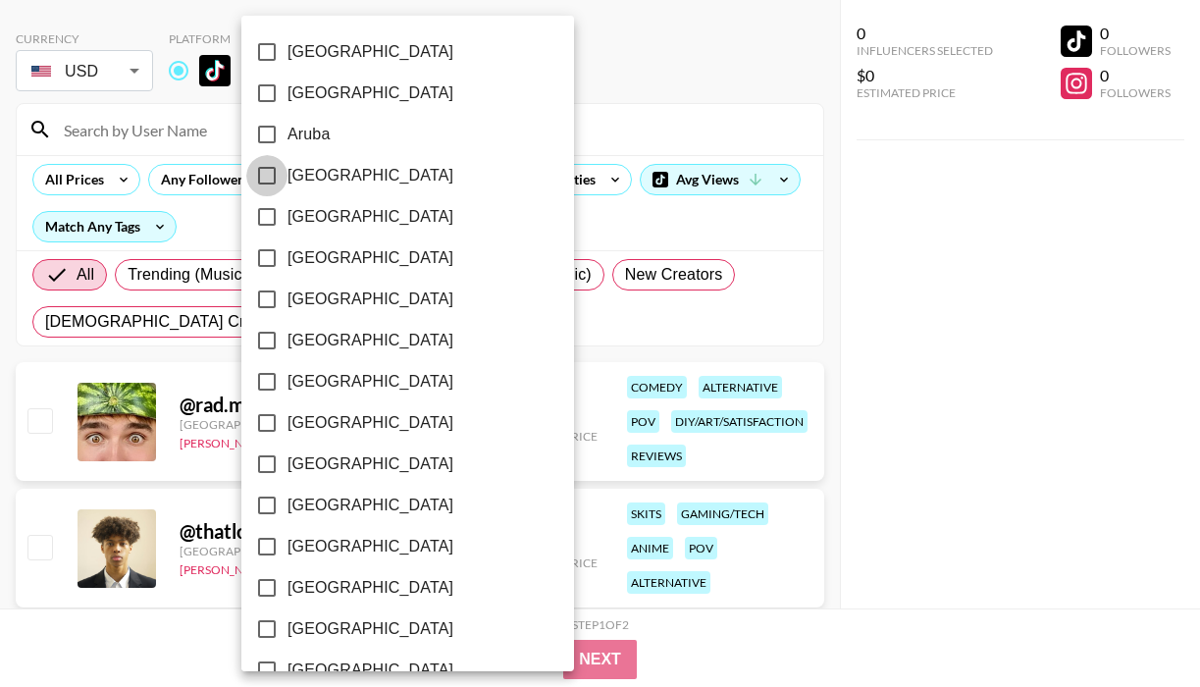
click at [273, 177] on input "[GEOGRAPHIC_DATA]" at bounding box center [266, 175] width 41 height 41
checkbox input "true"
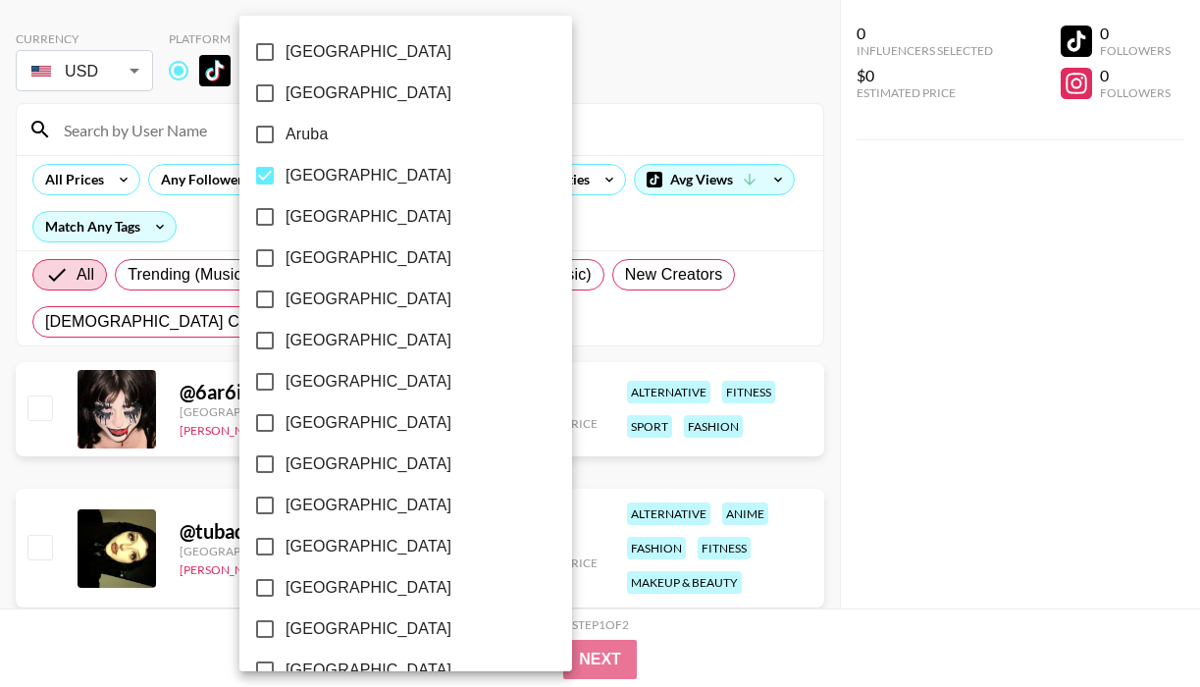
click at [858, 376] on div at bounding box center [600, 343] width 1200 height 687
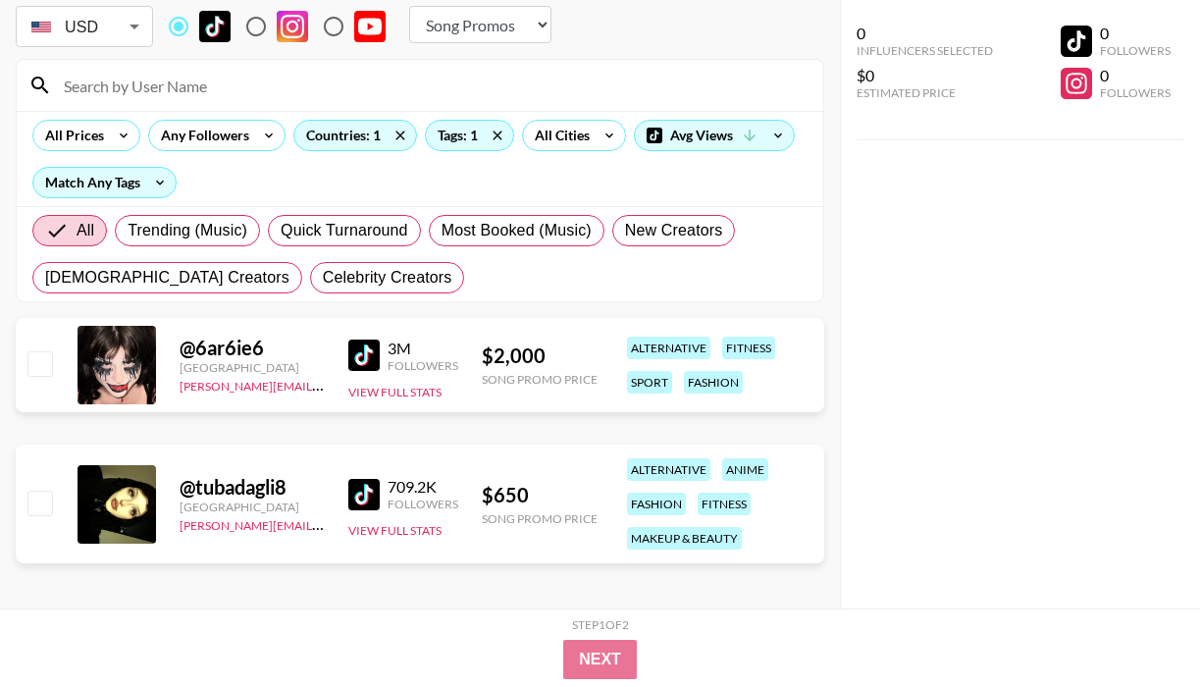
scroll to position [133, 0]
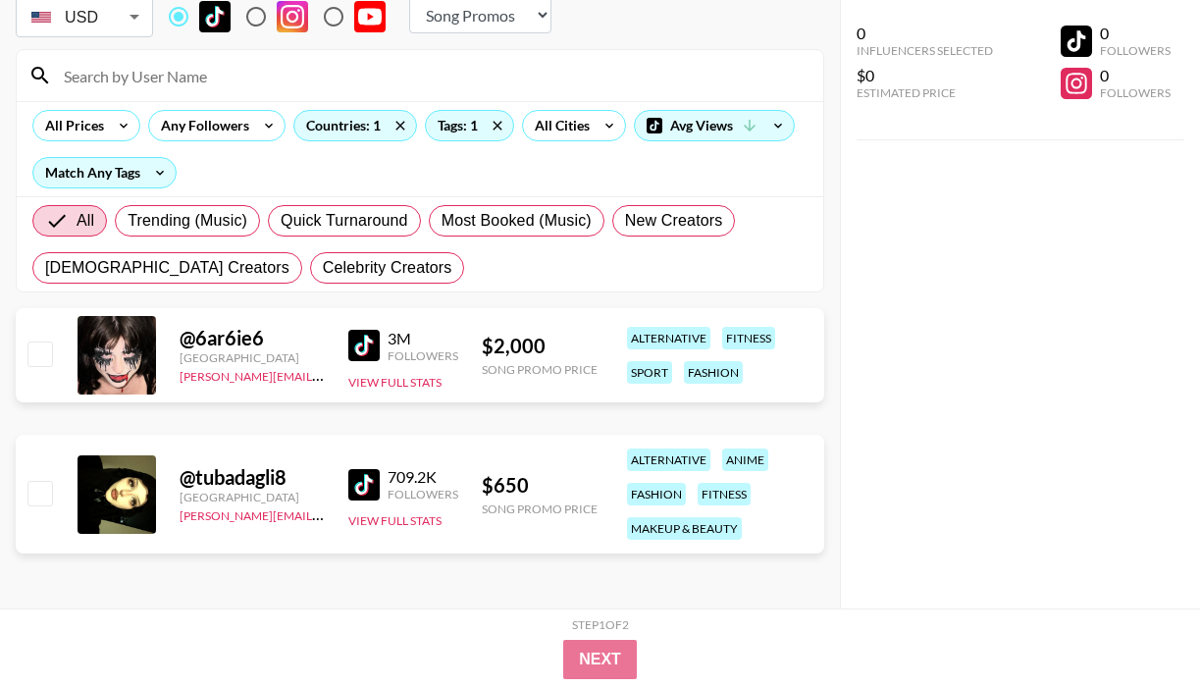
click at [368, 338] on img at bounding box center [363, 345] width 31 height 31
click at [363, 486] on img at bounding box center [363, 484] width 31 height 31
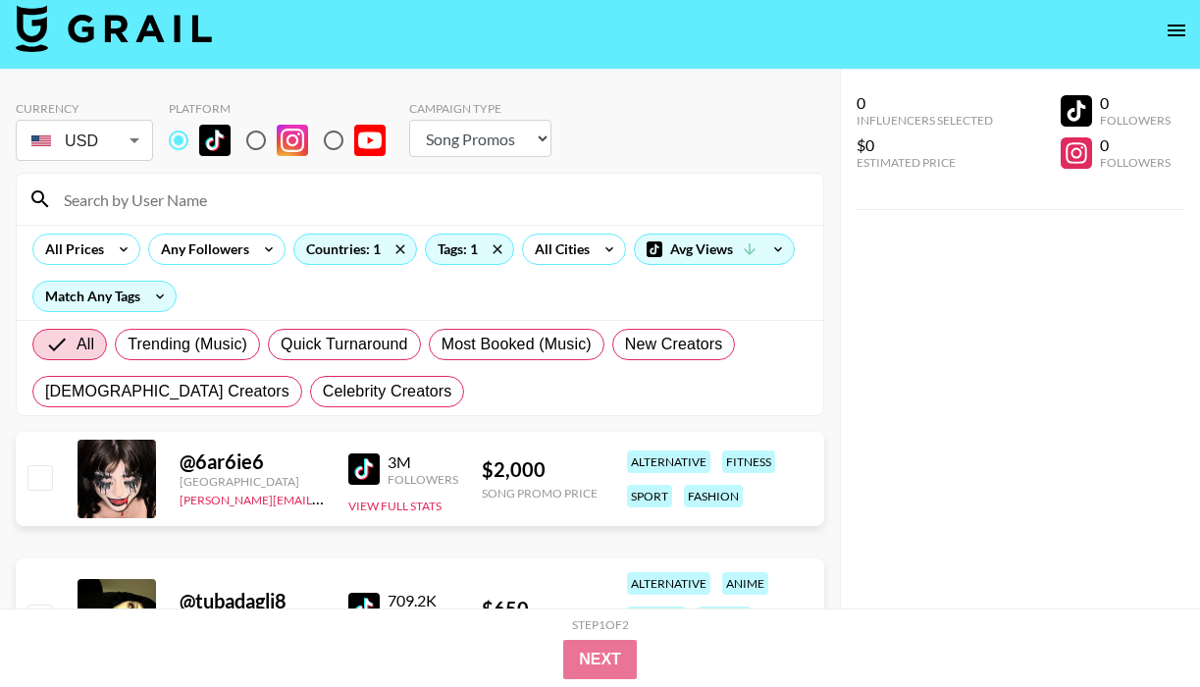
scroll to position [0, 0]
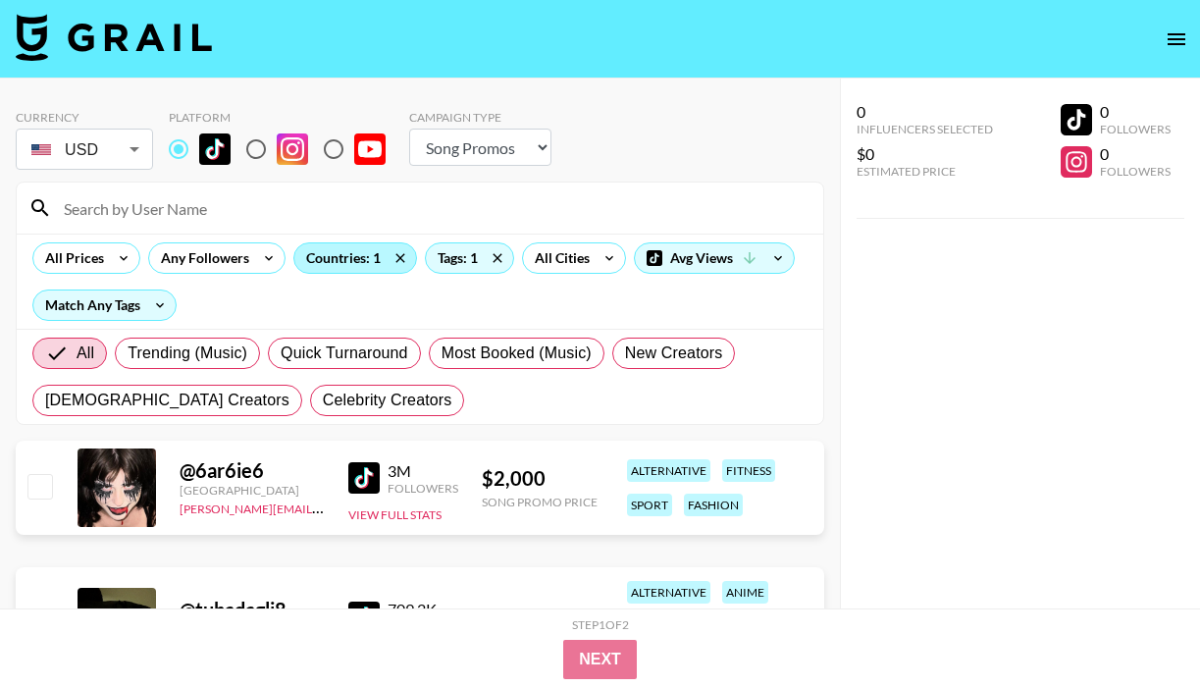
click at [378, 272] on div "Countries: 1" at bounding box center [355, 257] width 122 height 29
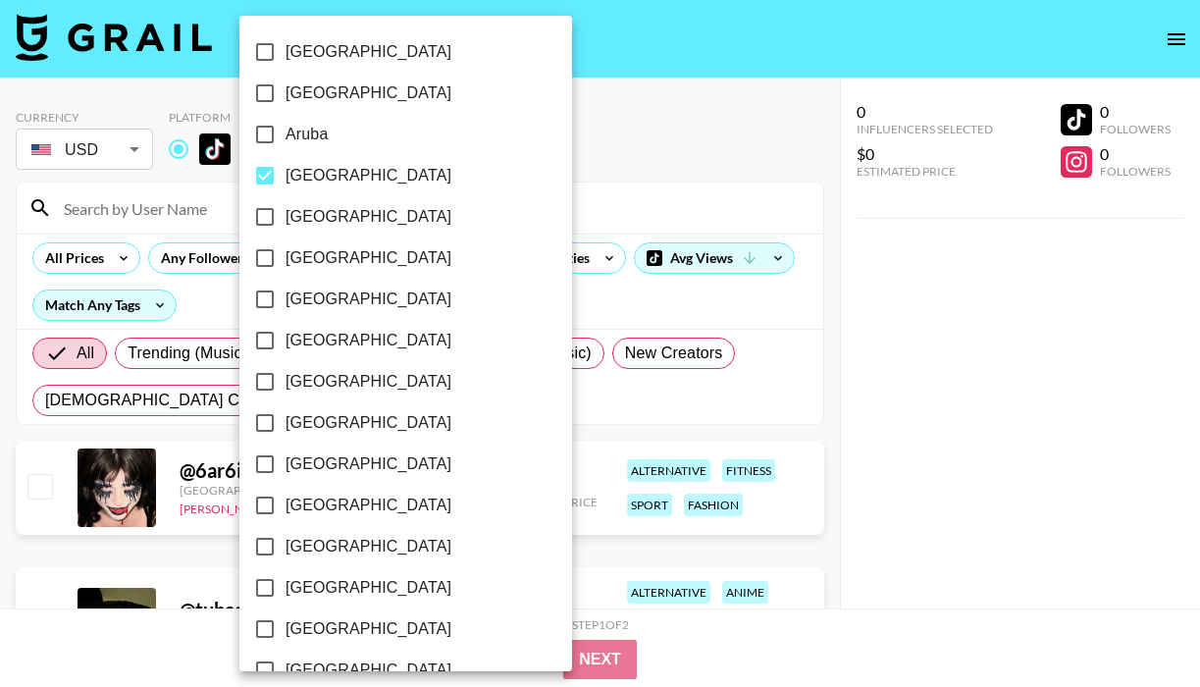
click at [270, 183] on input "[GEOGRAPHIC_DATA]" at bounding box center [264, 175] width 41 height 41
checkbox input "false"
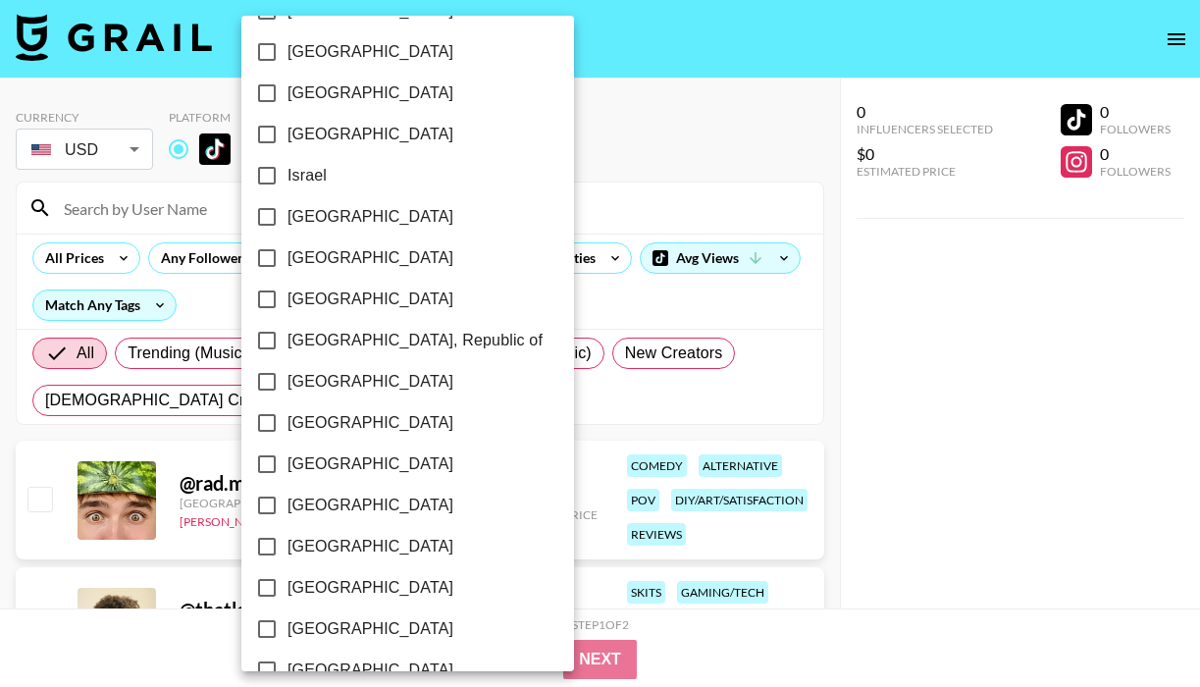
scroll to position [834, 0]
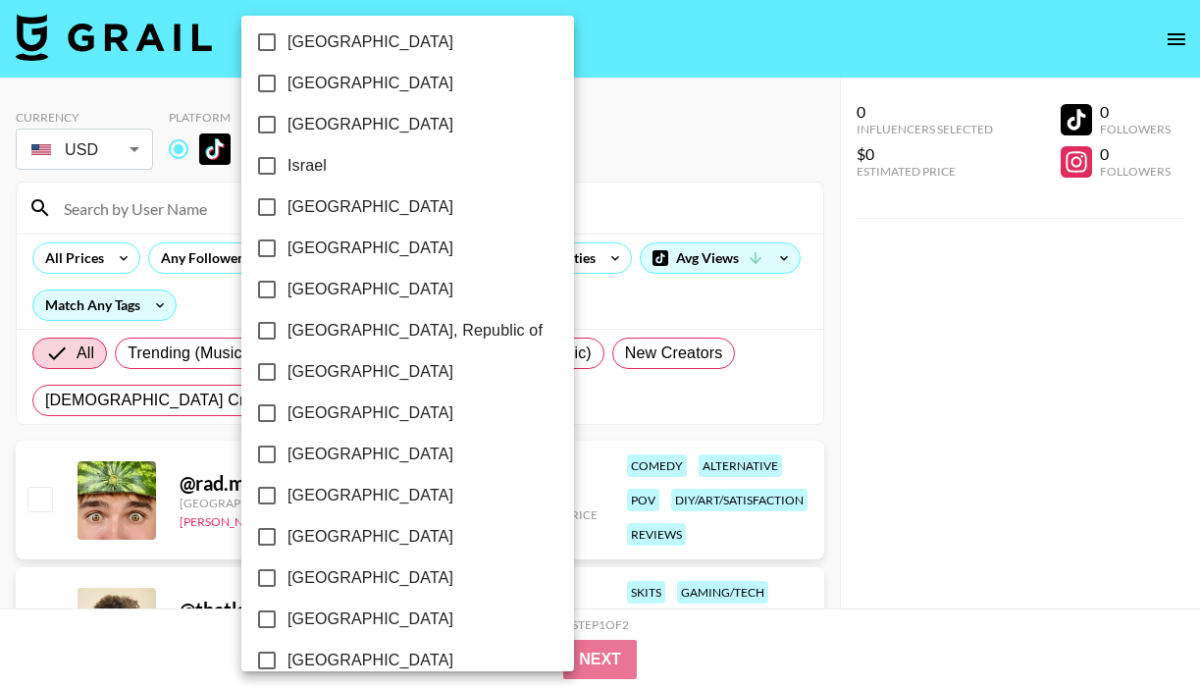
click at [270, 539] on input "[GEOGRAPHIC_DATA]" at bounding box center [266, 536] width 41 height 41
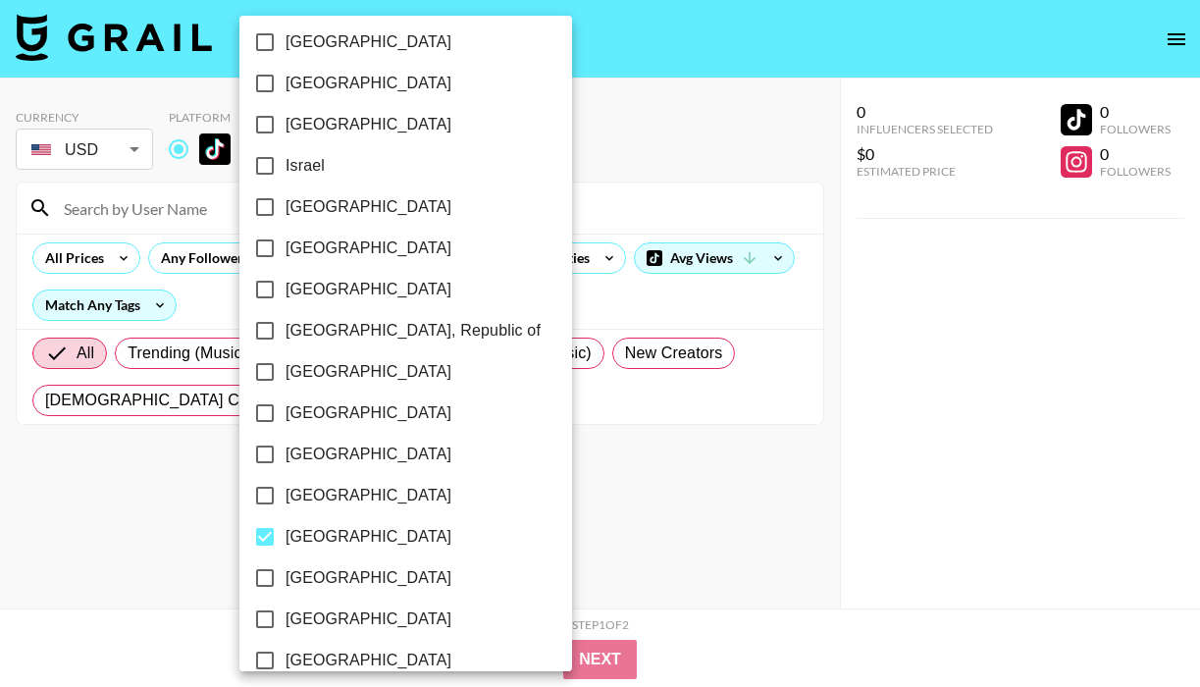
click at [266, 541] on input "[GEOGRAPHIC_DATA]" at bounding box center [264, 536] width 41 height 41
checkbox input "false"
